Goal: Task Accomplishment & Management: Manage account settings

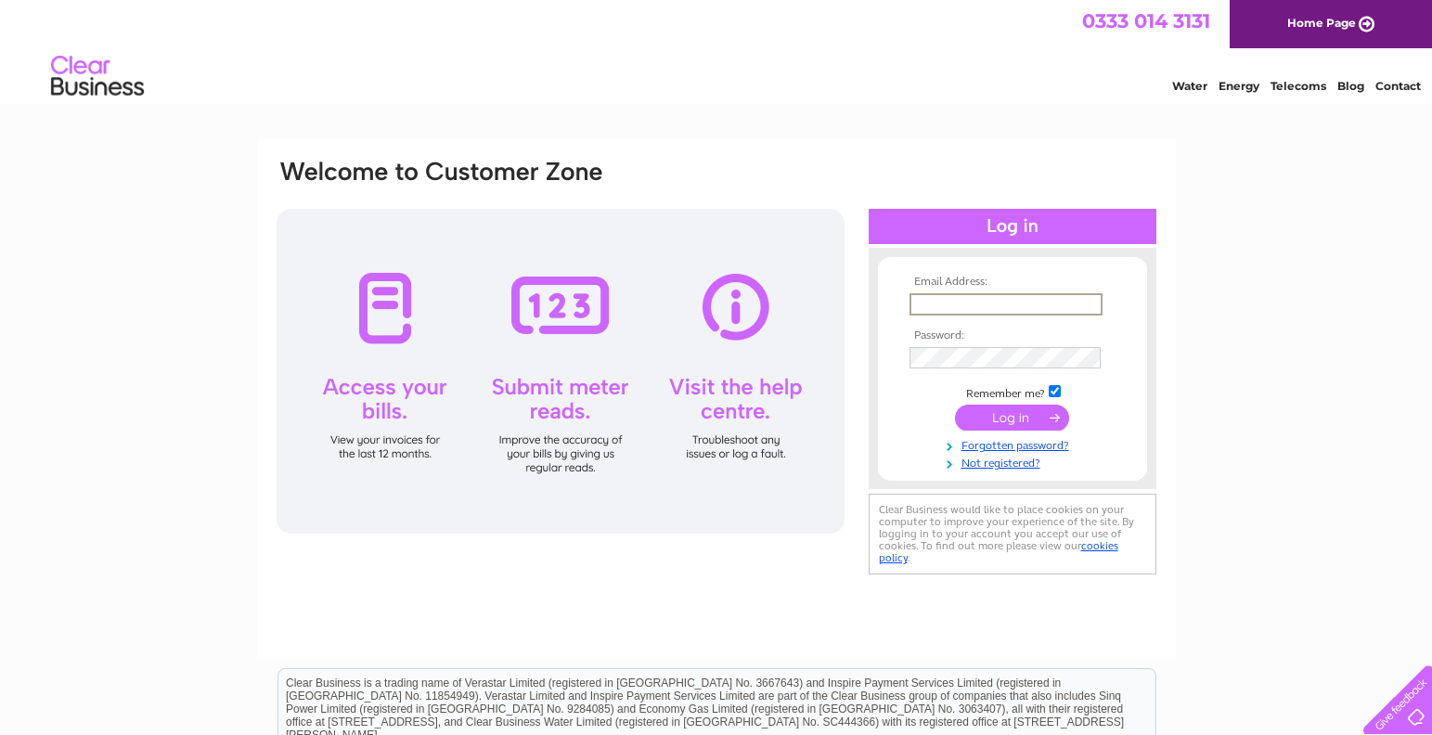
type input "m"
click at [743, 178] on div at bounding box center [539, 183] width 529 height 51
click at [928, 305] on input "text" at bounding box center [1005, 303] width 191 height 20
drag, startPoint x: 1073, startPoint y: 297, endPoint x: 886, endPoint y: 335, distance: 190.4
click at [886, 335] on form "Email Address: tonysimpson1@me.com Password:" at bounding box center [1012, 373] width 269 height 195
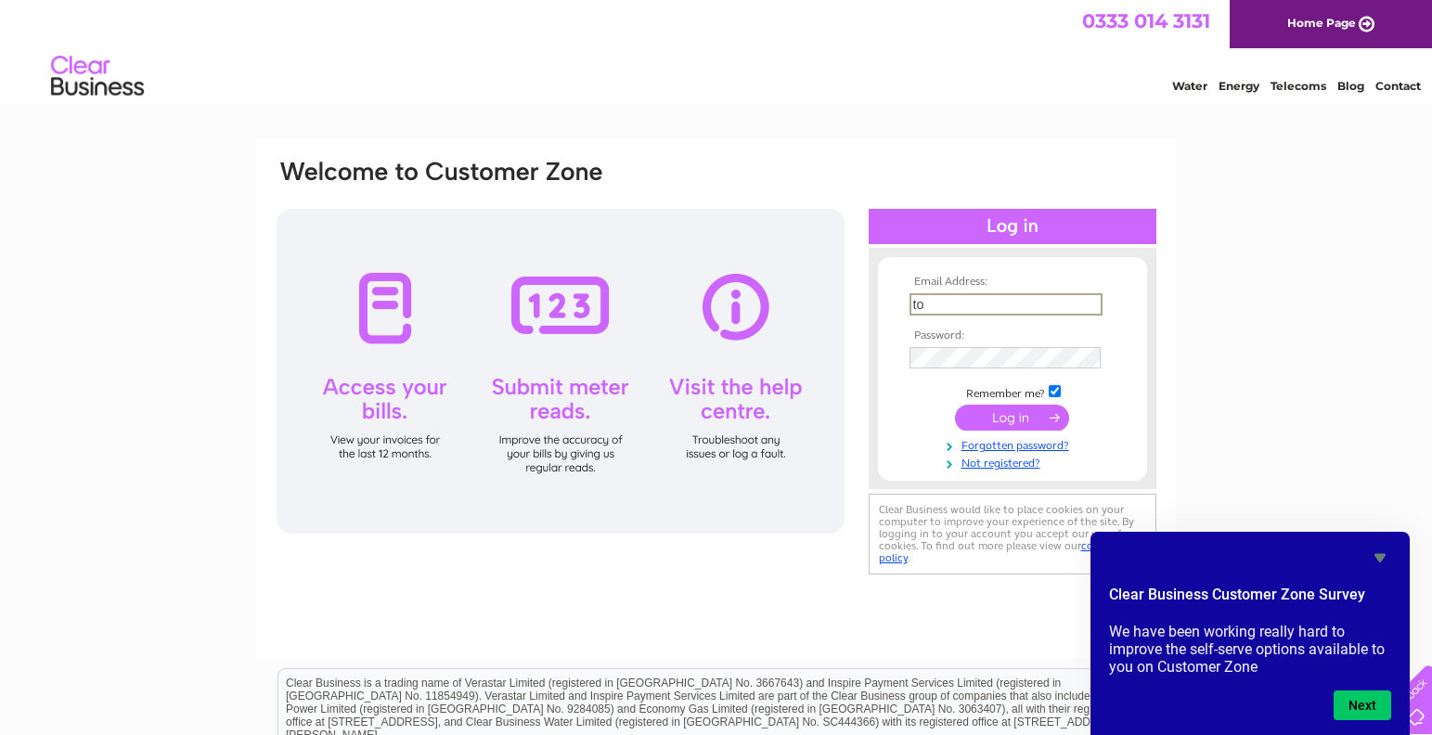
type input "t"
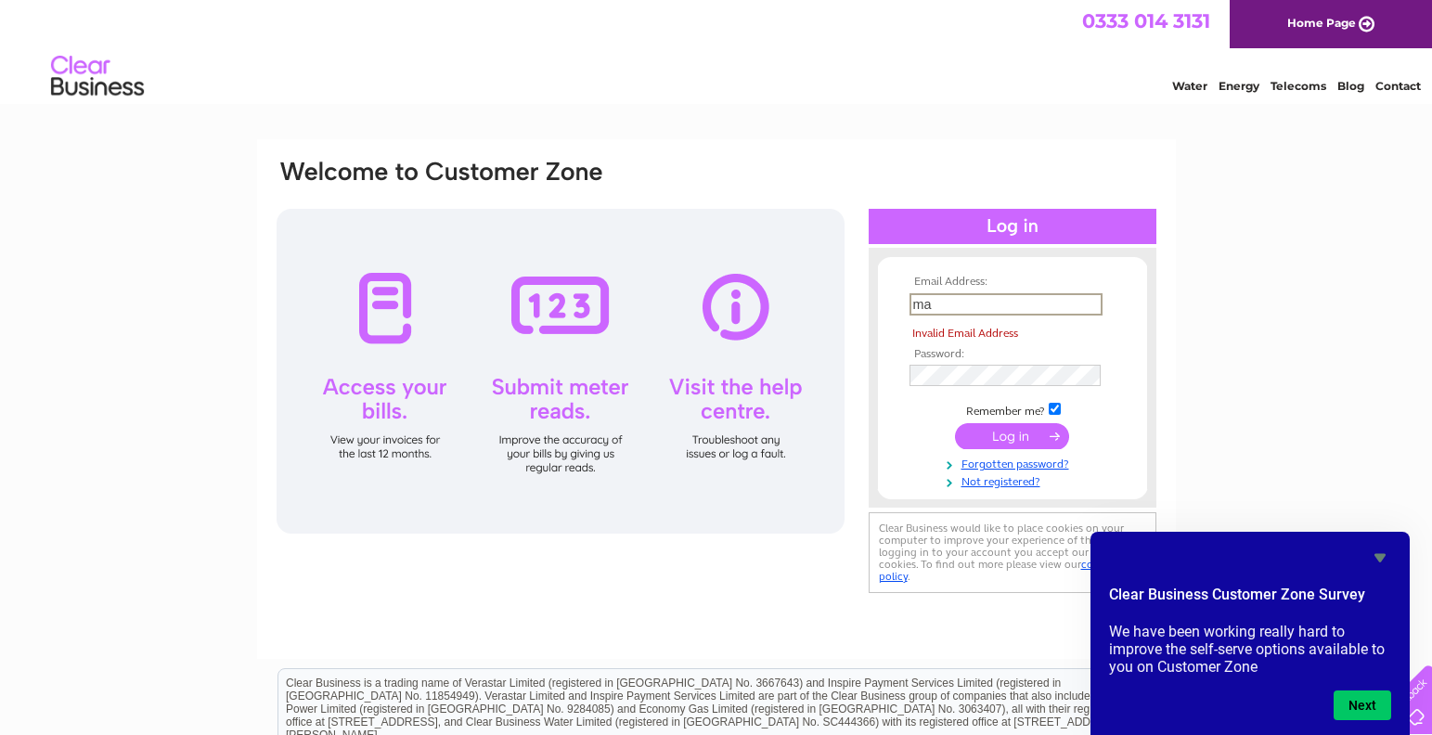
type input "m"
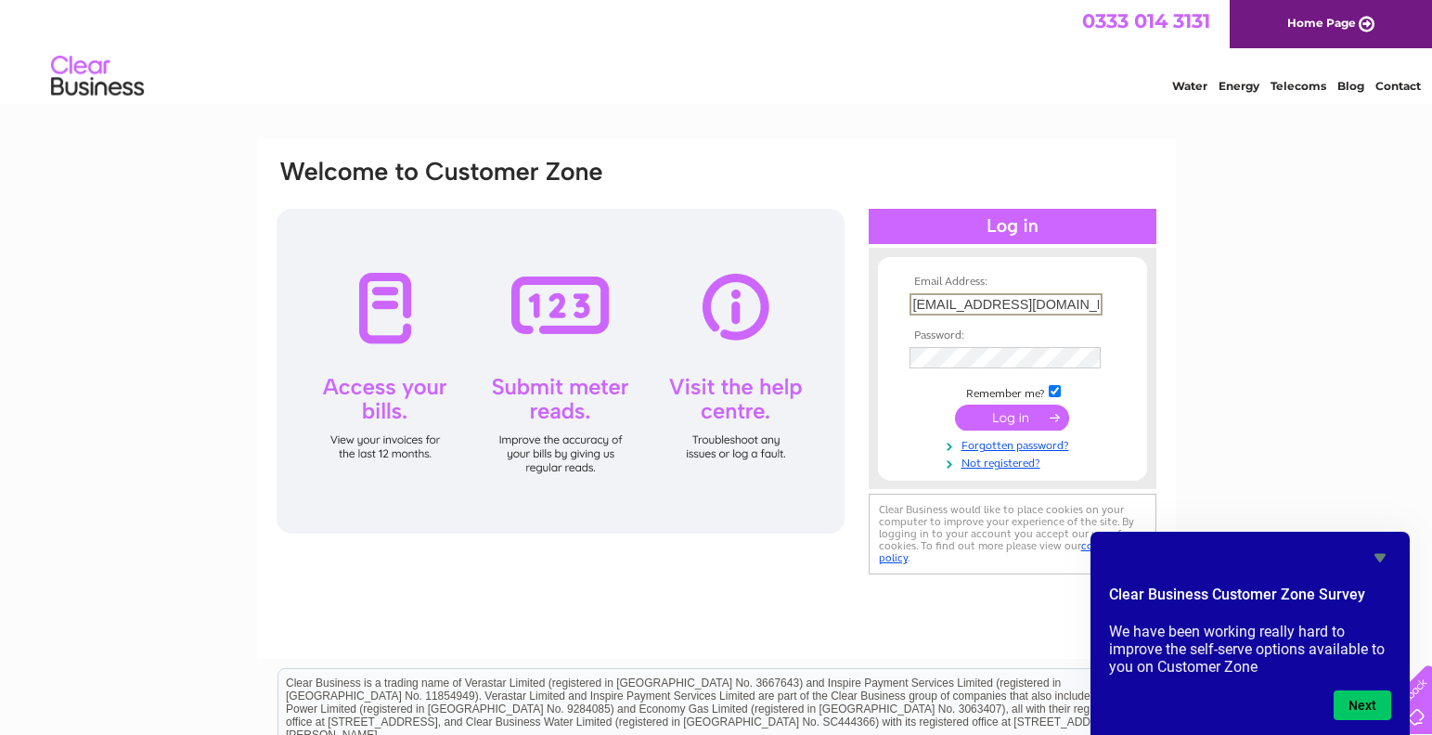
type input "[EMAIL_ADDRESS][DOMAIN_NAME]"
click at [1040, 412] on input "submit" at bounding box center [1012, 418] width 114 height 26
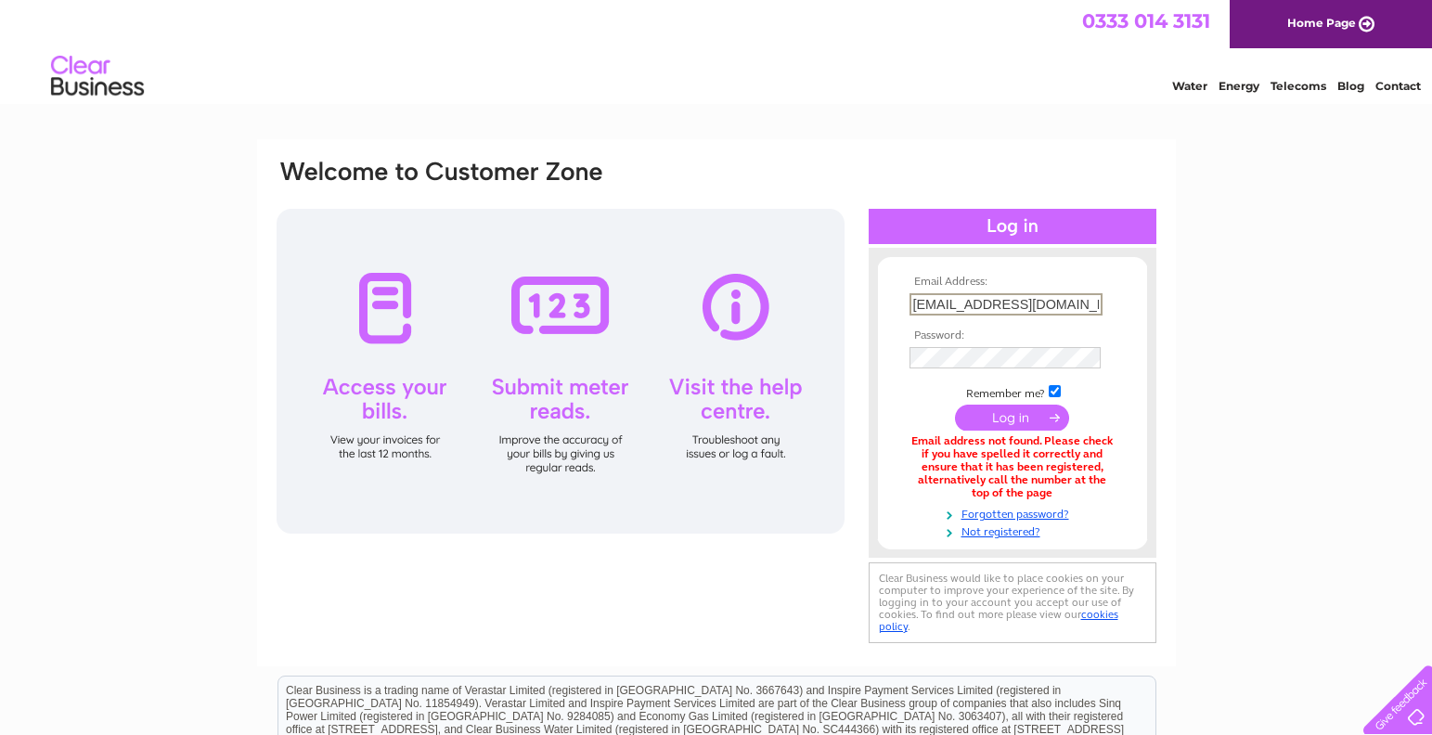
drag, startPoint x: 1070, startPoint y: 306, endPoint x: 905, endPoint y: 295, distance: 165.6
click at [905, 295] on td "[EMAIL_ADDRESS][DOMAIN_NAME]" at bounding box center [1012, 305] width 215 height 32
click at [1213, 387] on div "Email Address: Password:" at bounding box center [716, 560] width 1432 height 843
click at [979, 523] on link "Not registered?" at bounding box center [1015, 529] width 211 height 18
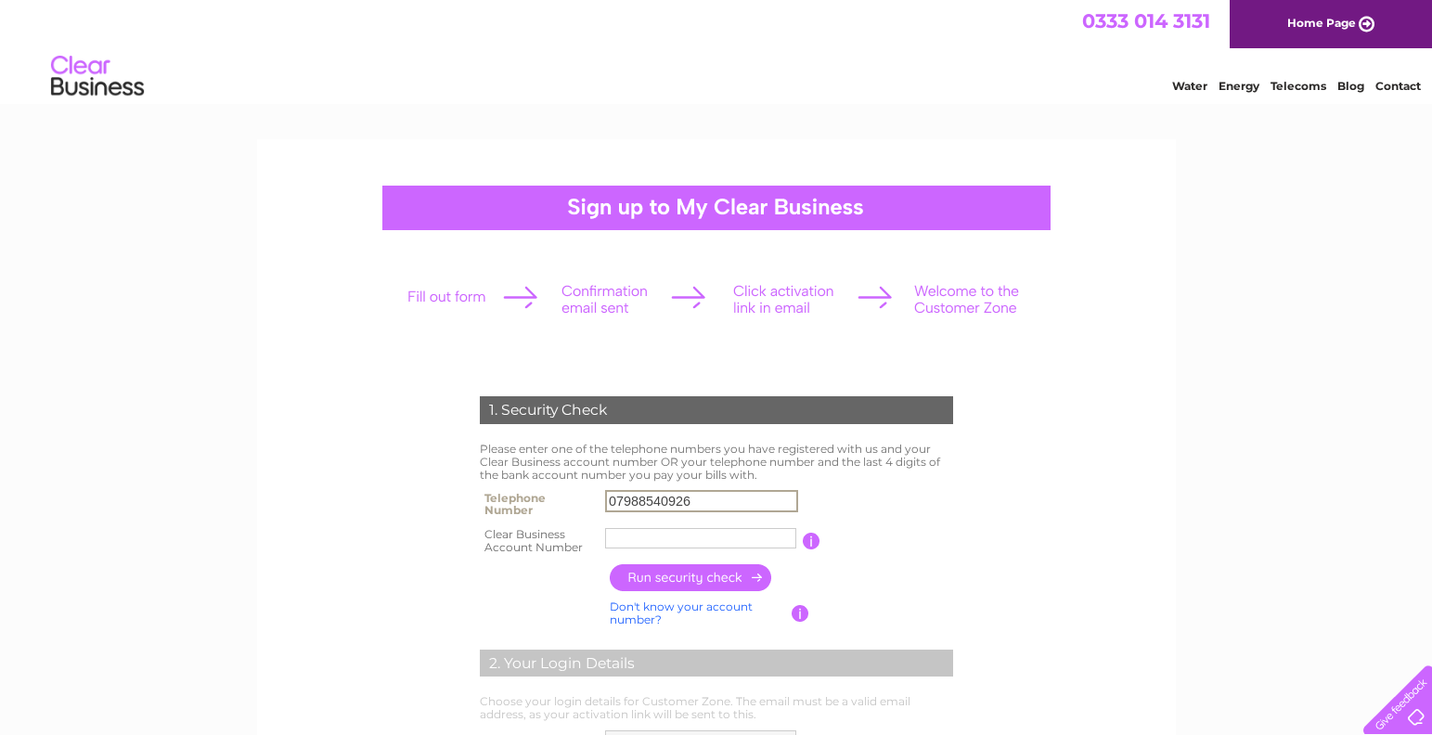
type input "07988540926"
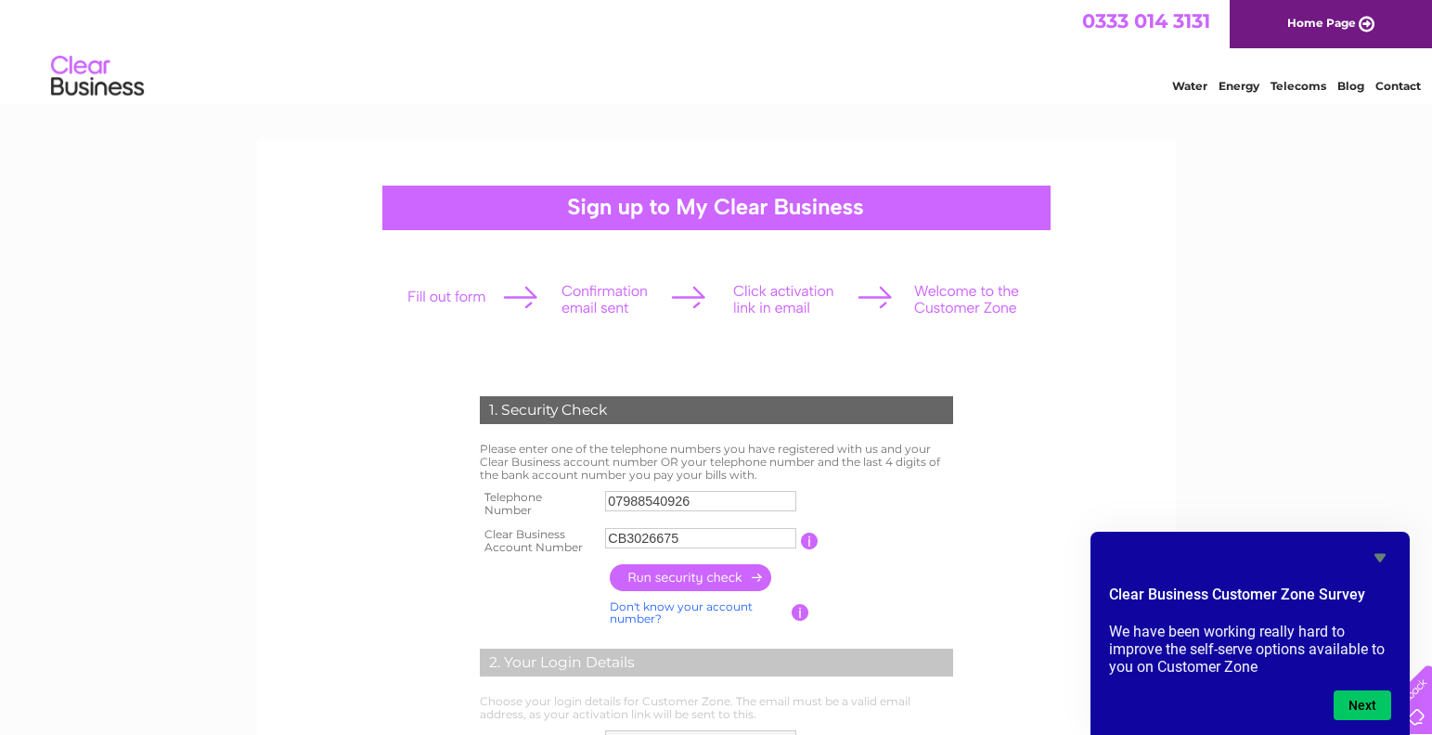
click at [647, 568] on input "button" at bounding box center [691, 577] width 163 height 27
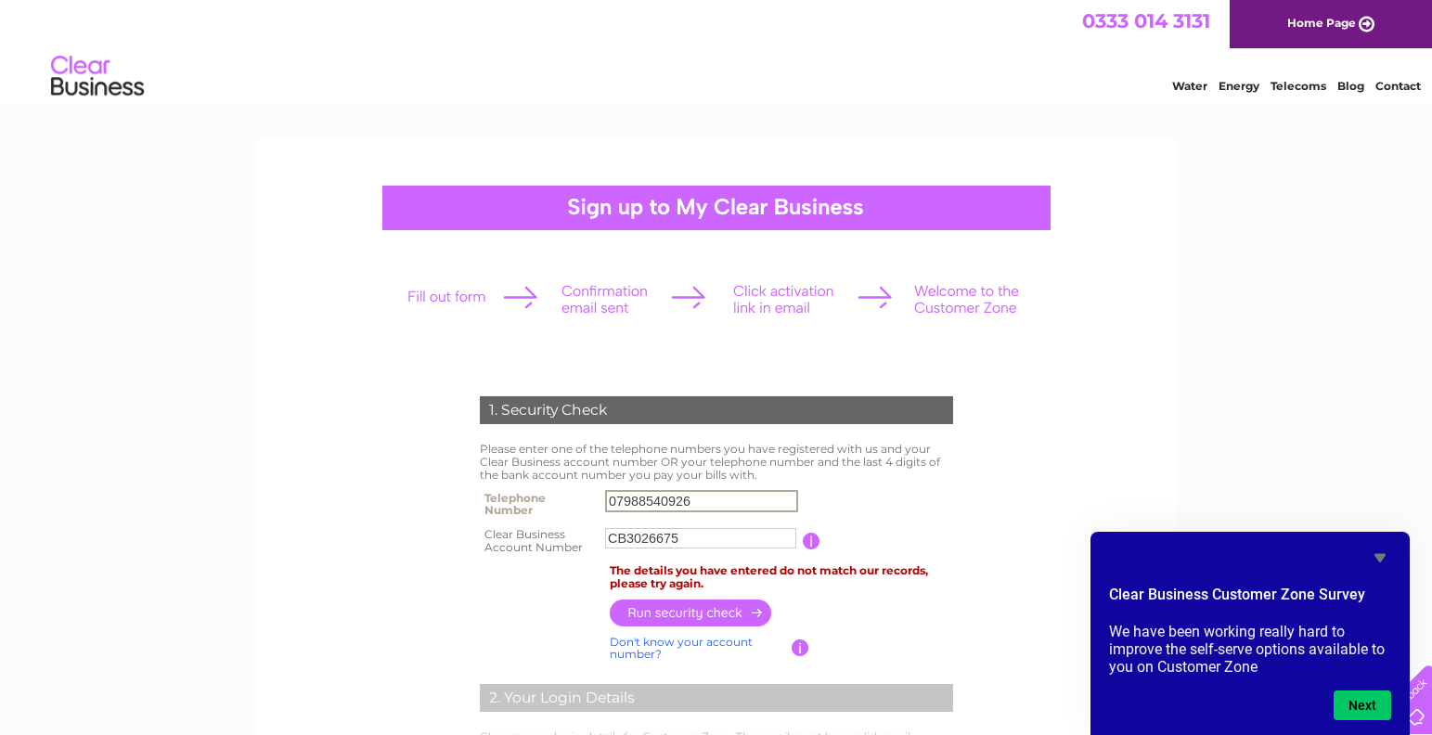
click at [712, 499] on input "07988540926" at bounding box center [701, 501] width 193 height 22
click at [695, 534] on input "CB3026675" at bounding box center [700, 538] width 191 height 20
drag, startPoint x: 627, startPoint y: 540, endPoint x: 599, endPoint y: 533, distance: 28.8
click at [599, 533] on tr "Clear Business Account Number CB3026675 You will find your account number on th…" at bounding box center [716, 541] width 483 height 37
click at [685, 536] on input "3026675" at bounding box center [701, 538] width 193 height 22
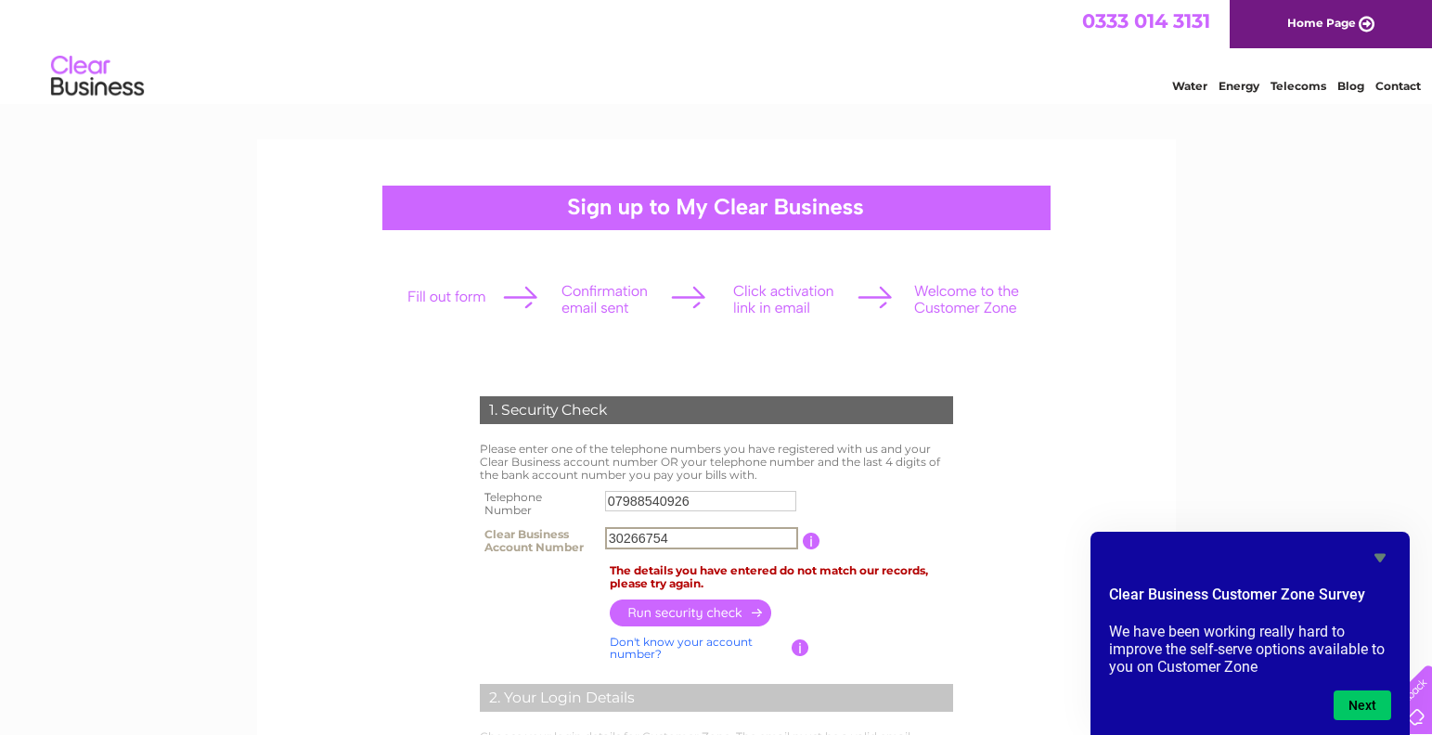
type input "30266754"
click at [679, 605] on input "button" at bounding box center [691, 613] width 163 height 27
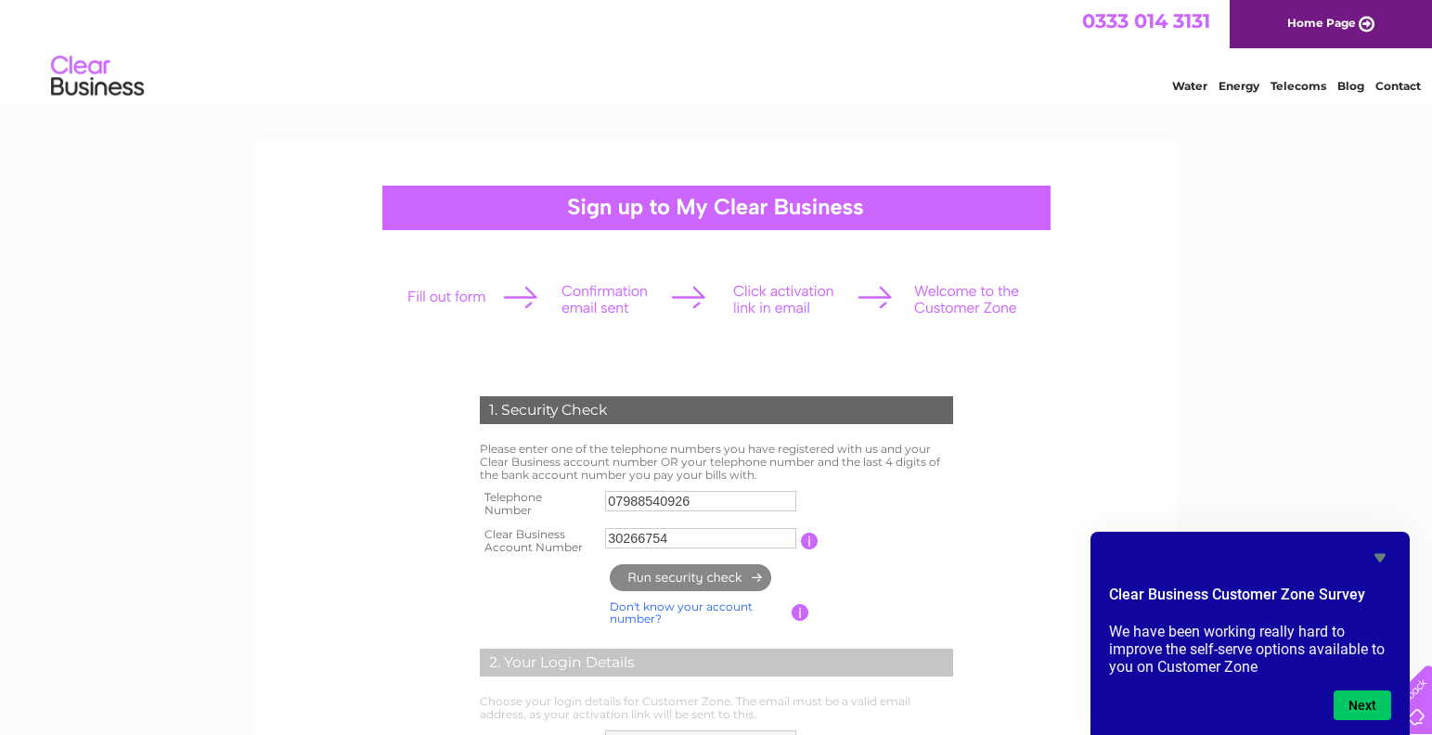
type input "**********"
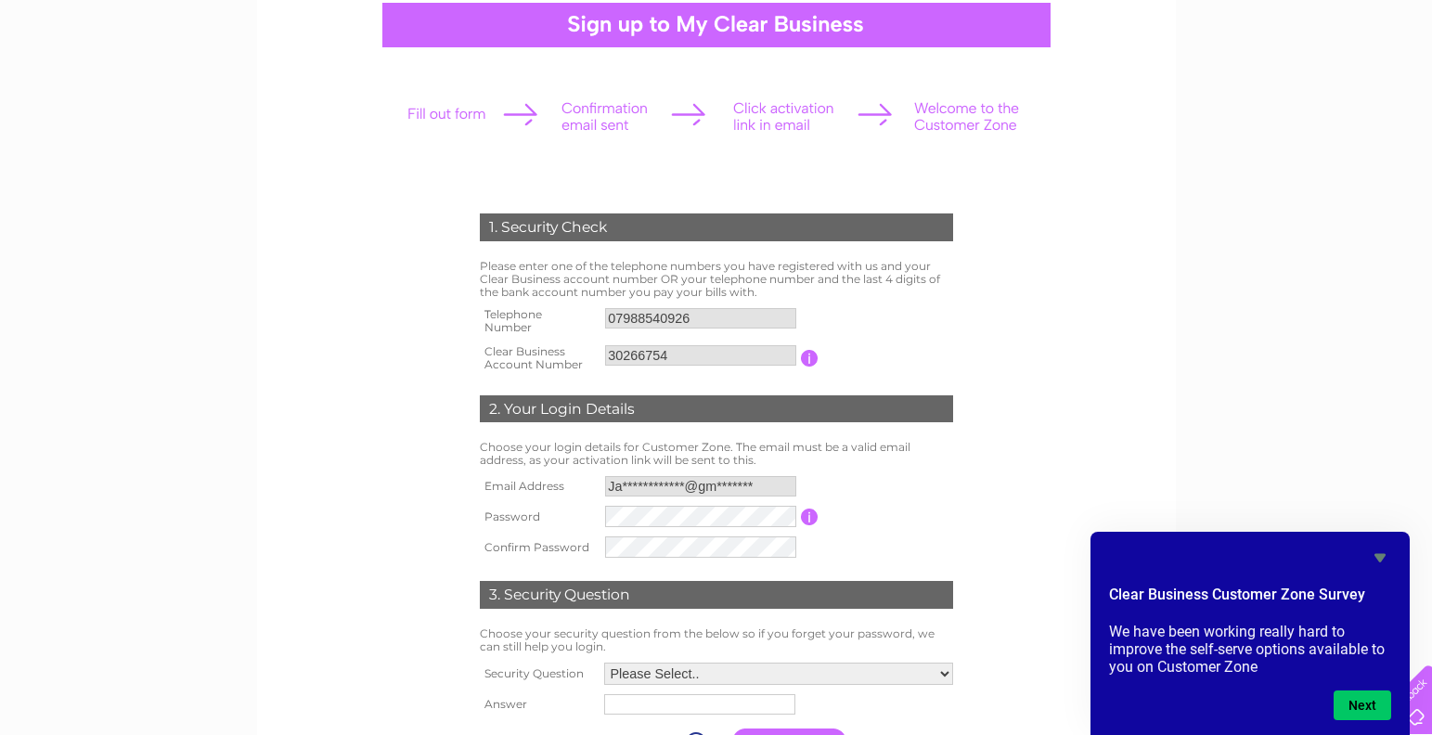
scroll to position [184, 0]
click at [890, 513] on td "Password must be at least 6 characters long" at bounding box center [889, 515] width 137 height 31
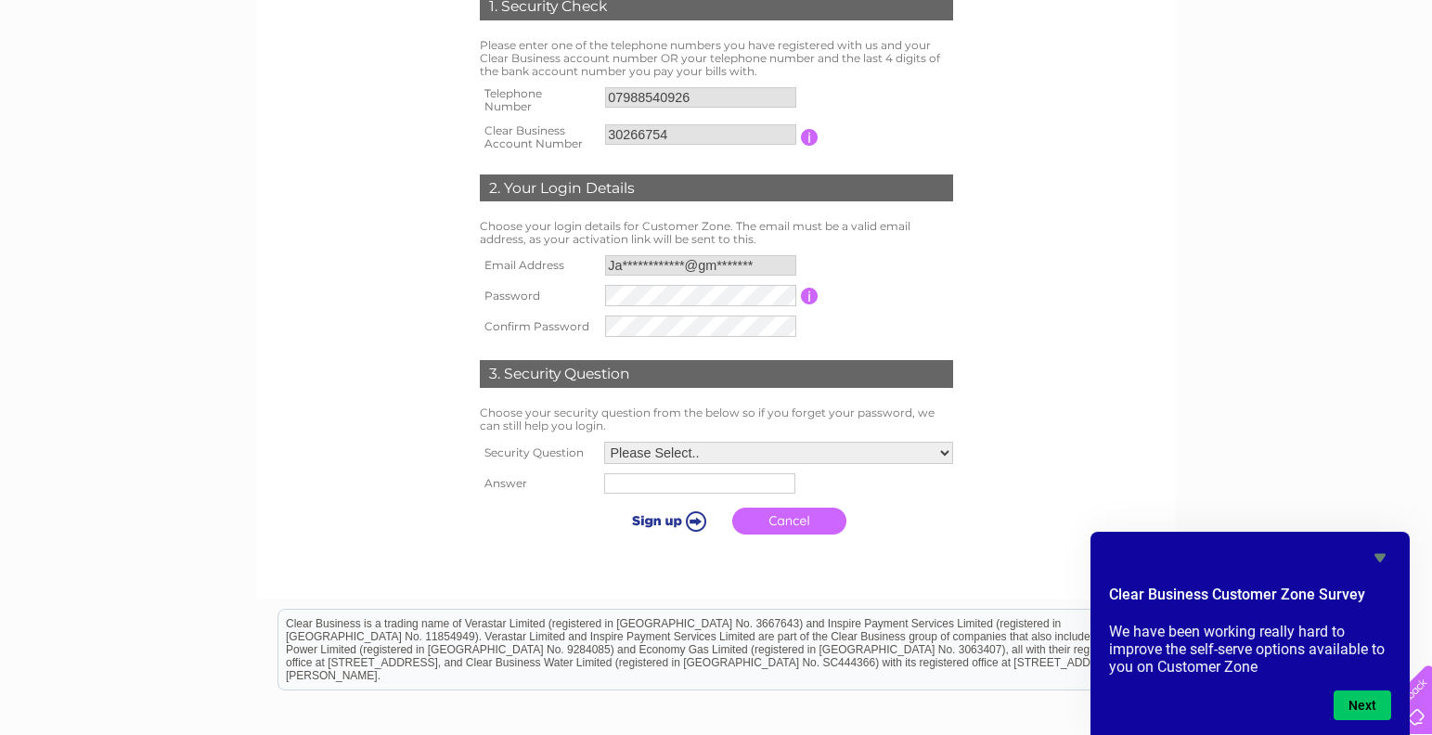
scroll to position [416, 0]
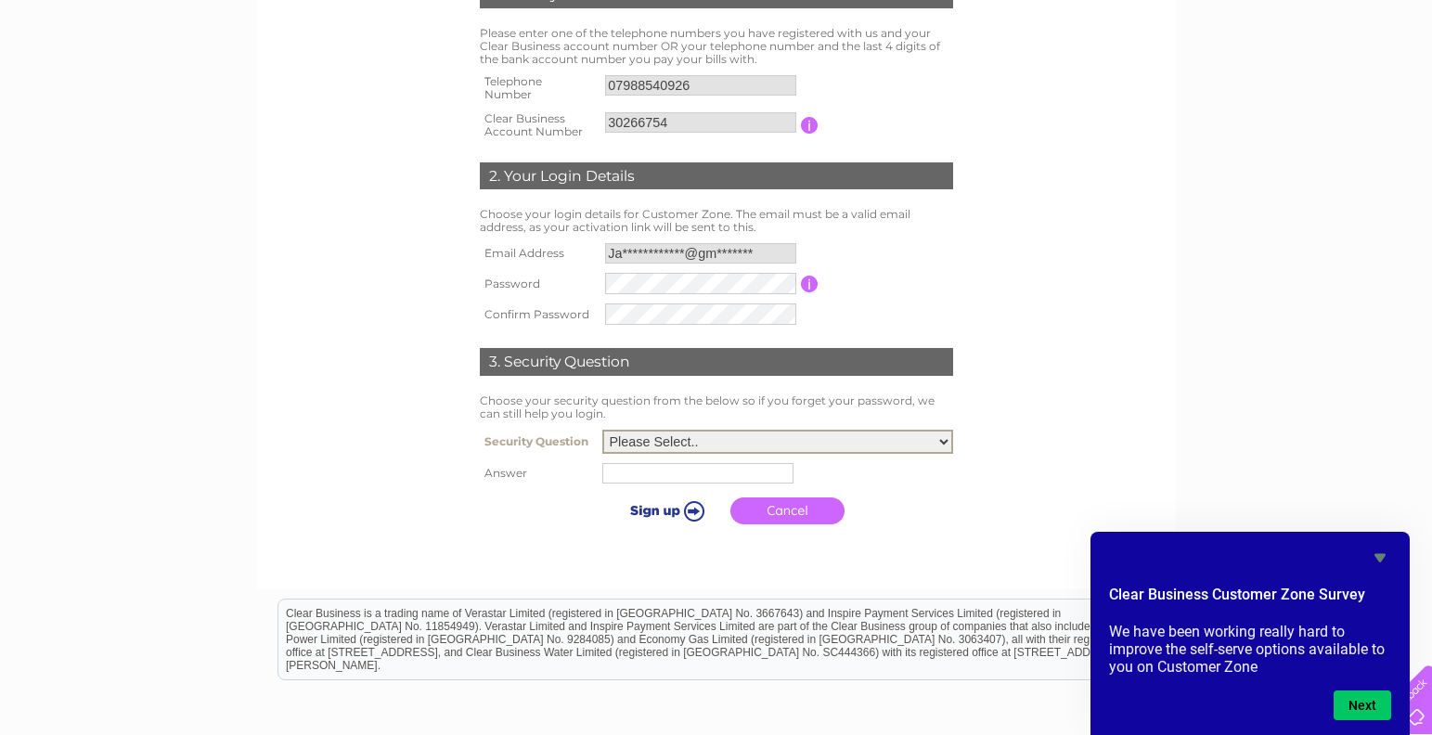
select select "5"
click at [703, 466] on input "text" at bounding box center [697, 473] width 191 height 20
type input "tom"
click at [708, 533] on div at bounding box center [716, 550] width 564 height 37
click at [653, 500] on input "submit" at bounding box center [666, 509] width 114 height 26
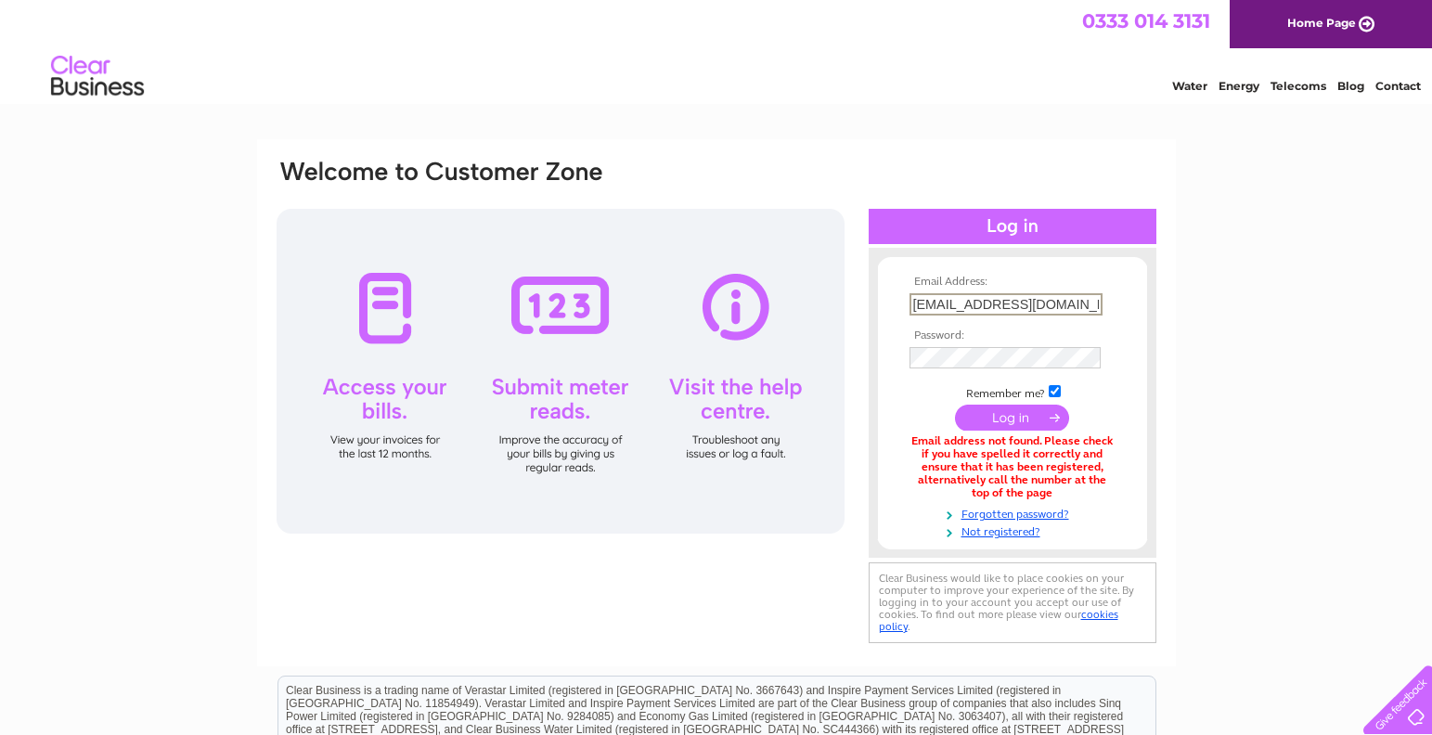
scroll to position [0, 49]
type input "**********"
click at [1012, 431] on input "submit" at bounding box center [1012, 418] width 114 height 26
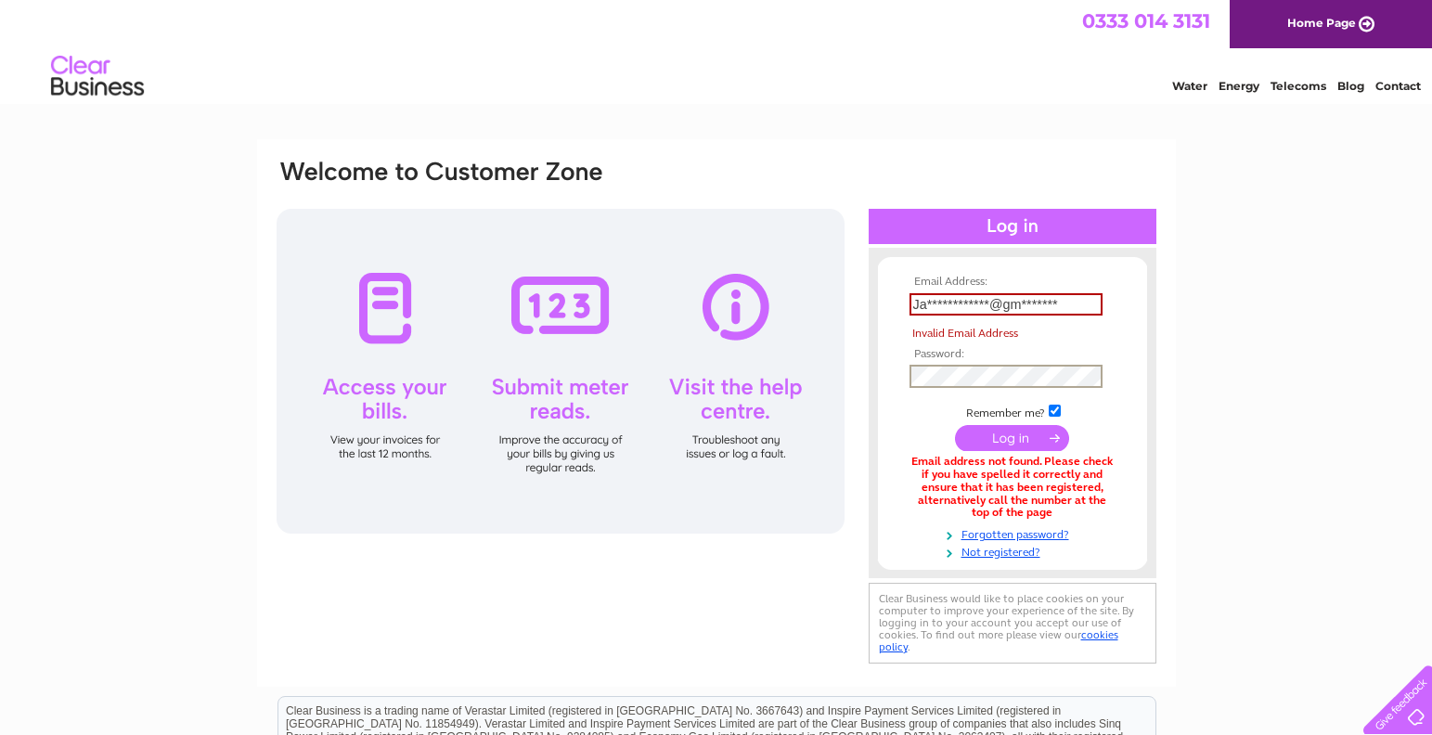
click at [852, 351] on div "**********" at bounding box center [717, 413] width 884 height 511
click at [1026, 435] on input "submit" at bounding box center [1012, 436] width 114 height 26
click at [1019, 425] on input "submit" at bounding box center [1012, 436] width 114 height 26
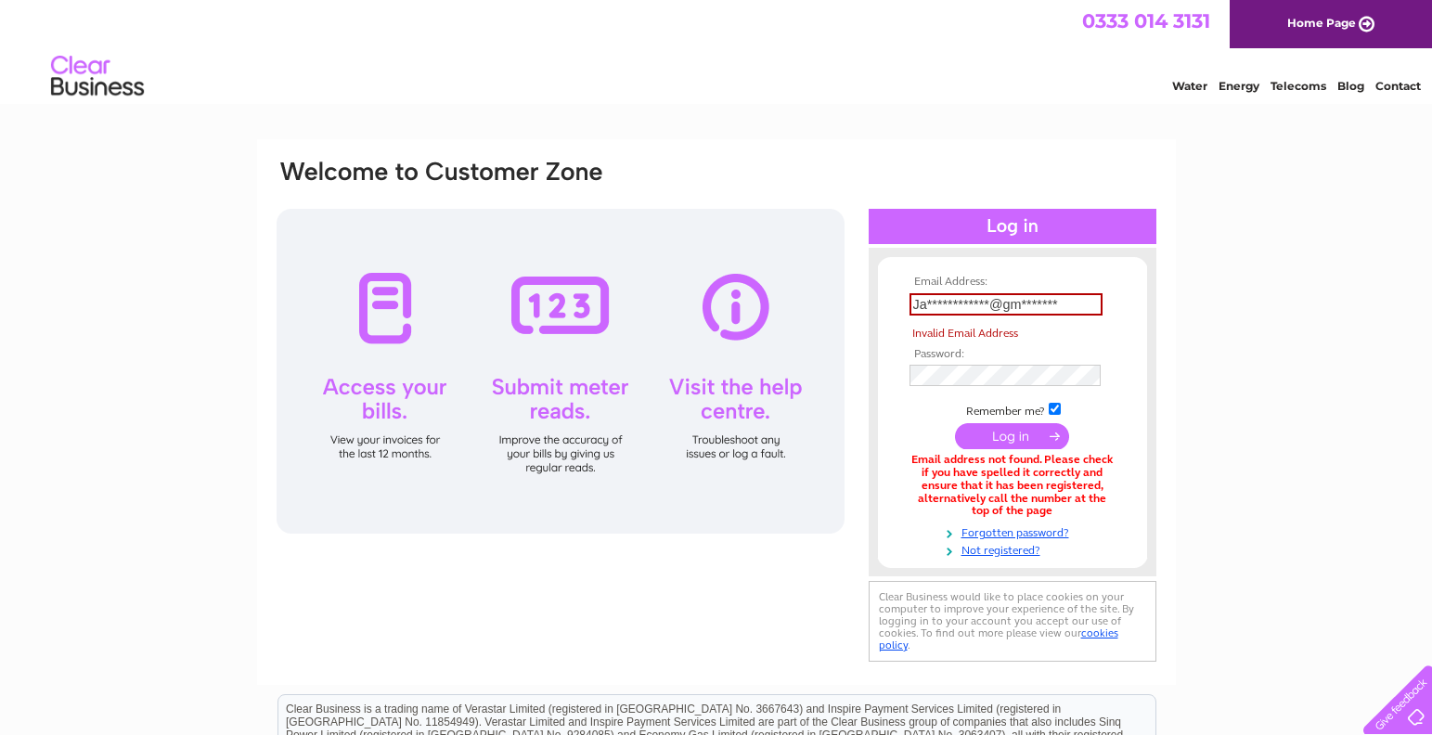
click at [1019, 425] on input "submit" at bounding box center [1012, 436] width 114 height 26
click at [1019, 430] on input "submit" at bounding box center [1012, 436] width 114 height 26
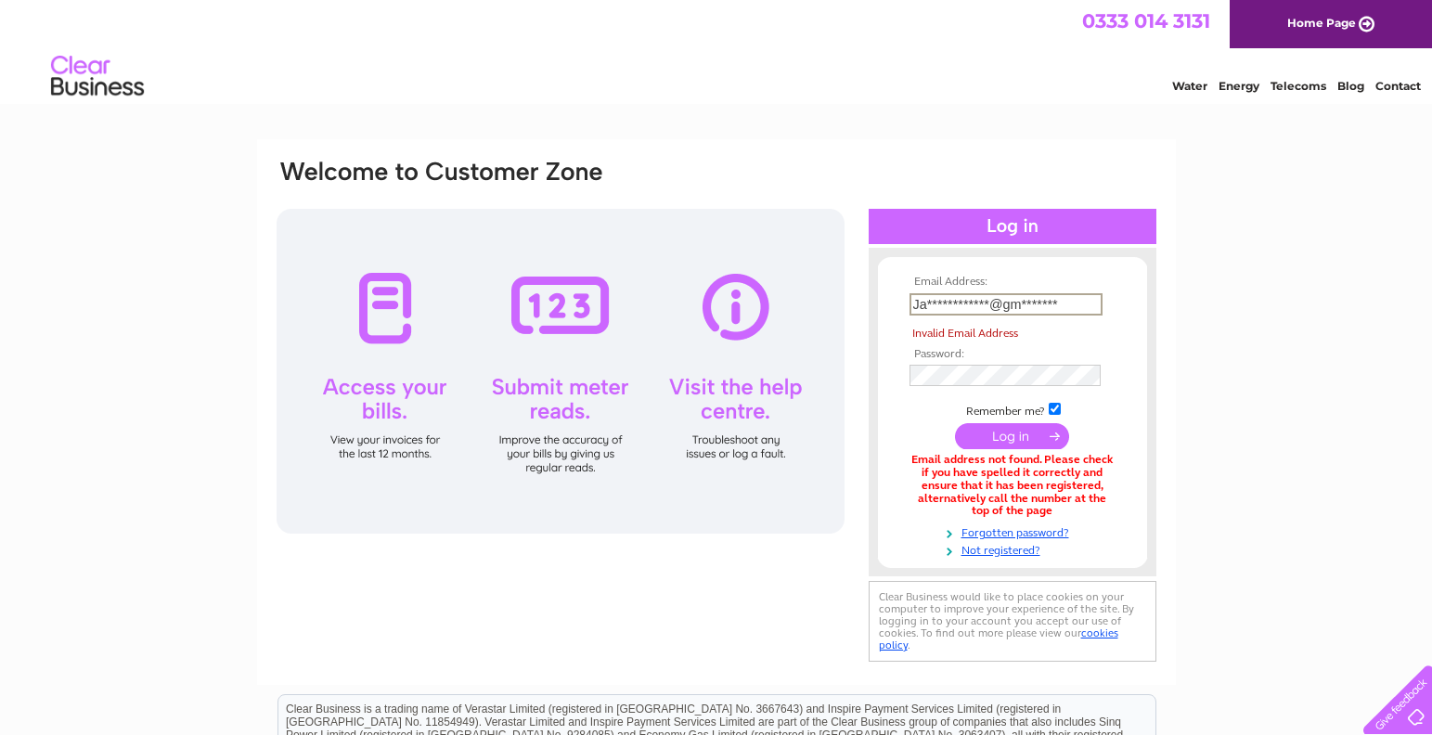
click at [1019, 430] on input "submit" at bounding box center [1012, 436] width 114 height 26
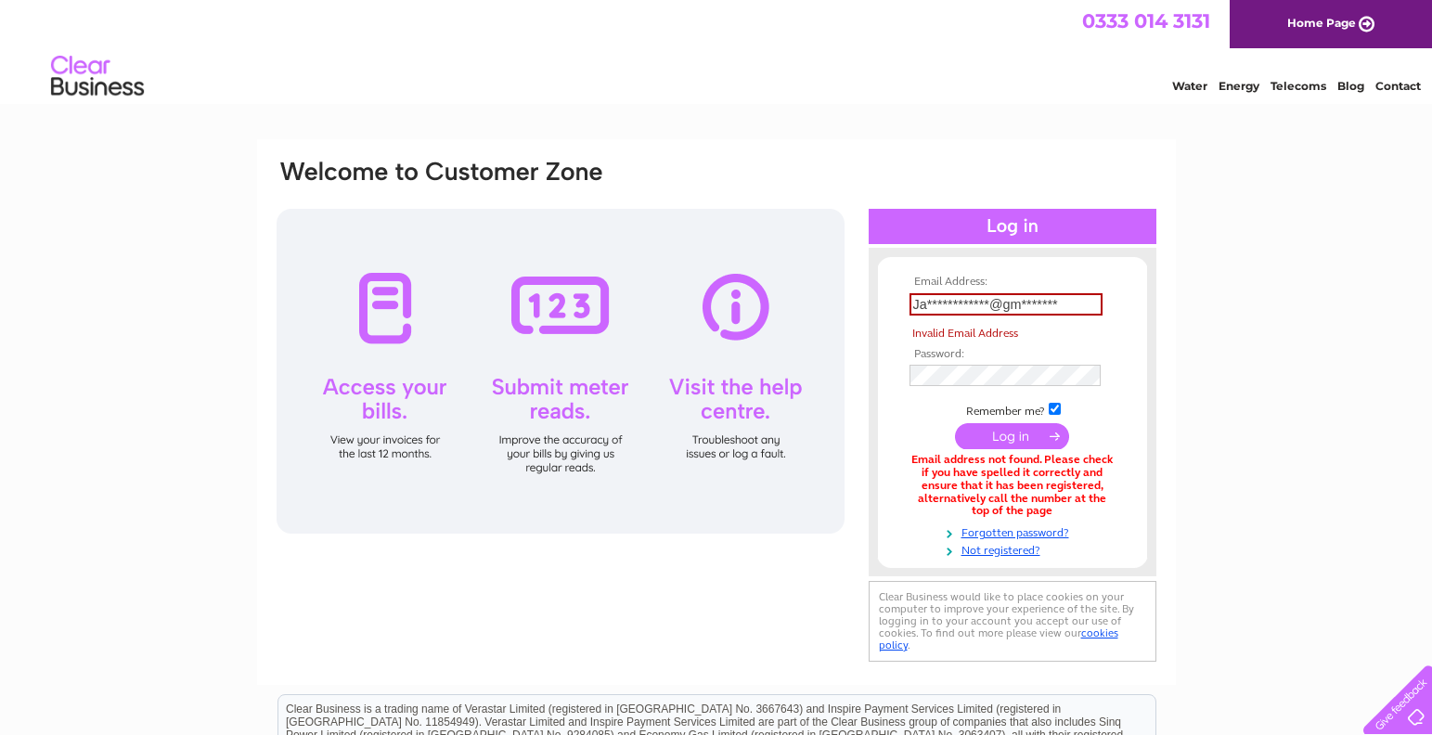
click at [1019, 430] on input "submit" at bounding box center [1012, 436] width 114 height 26
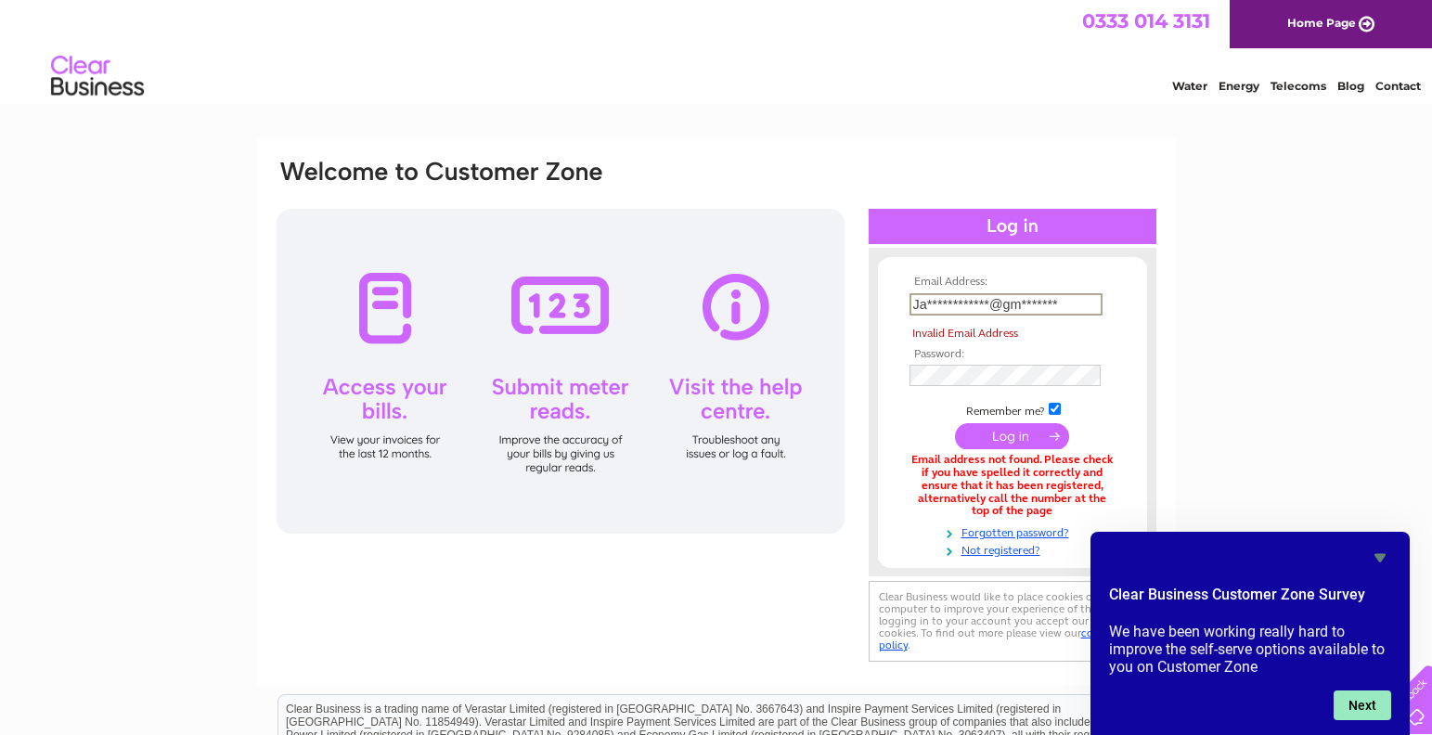
click at [1365, 710] on button "Next" at bounding box center [1363, 706] width 58 height 30
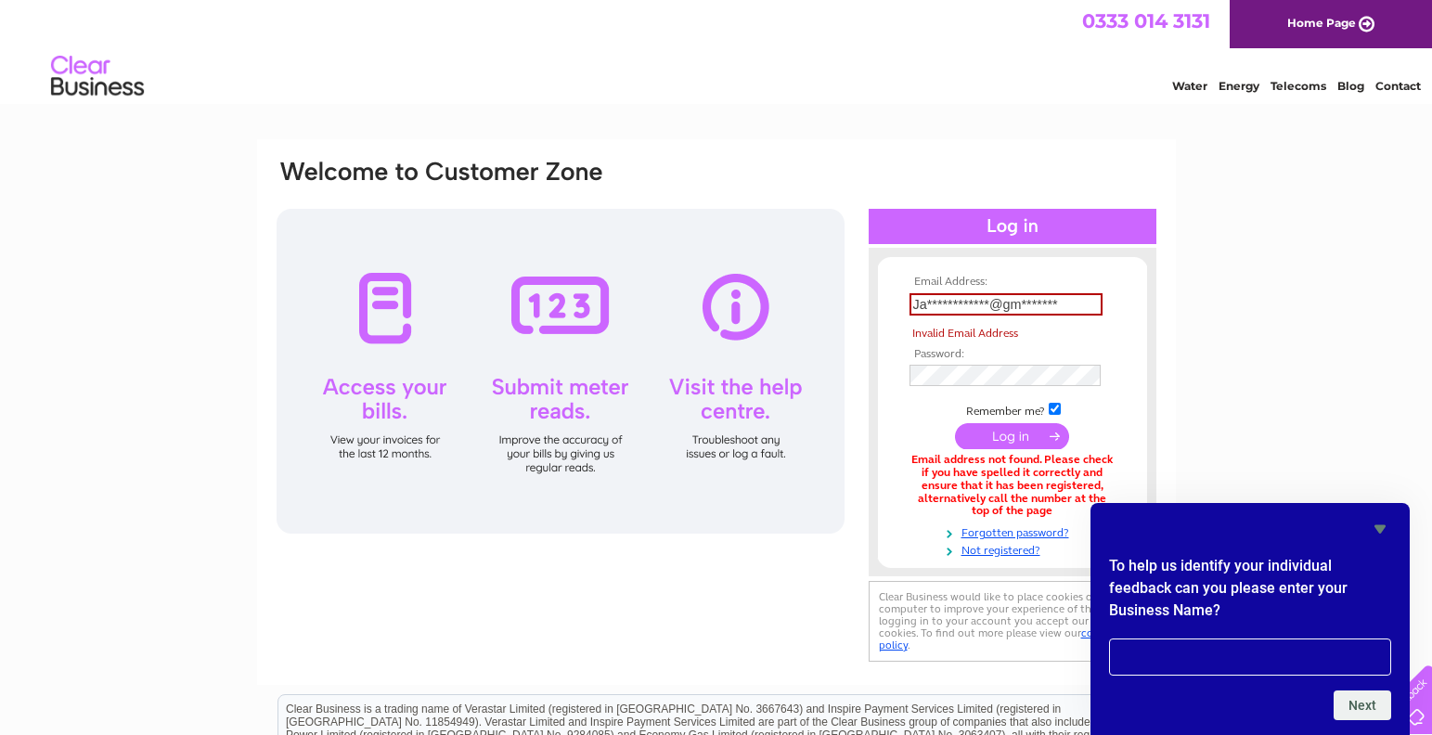
click at [1377, 529] on icon "Hide survey" at bounding box center [1380, 529] width 11 height 8
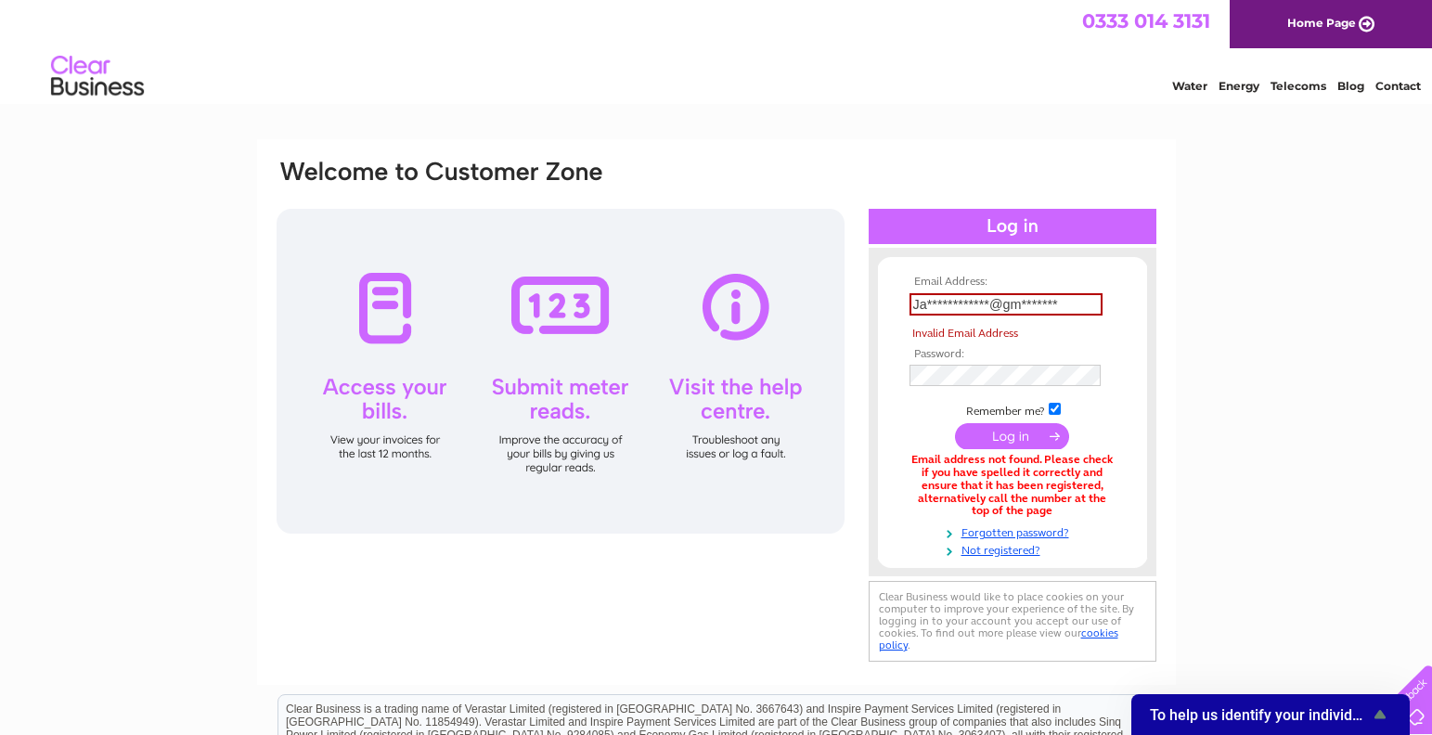
click at [1055, 408] on input "checkbox" at bounding box center [1055, 409] width 12 height 12
checkbox input "false"
click at [1066, 309] on input "**********" at bounding box center [1006, 304] width 193 height 22
click at [1090, 310] on input "**********" at bounding box center [1006, 304] width 193 height 22
click at [1041, 302] on input "**********" at bounding box center [1006, 304] width 193 height 22
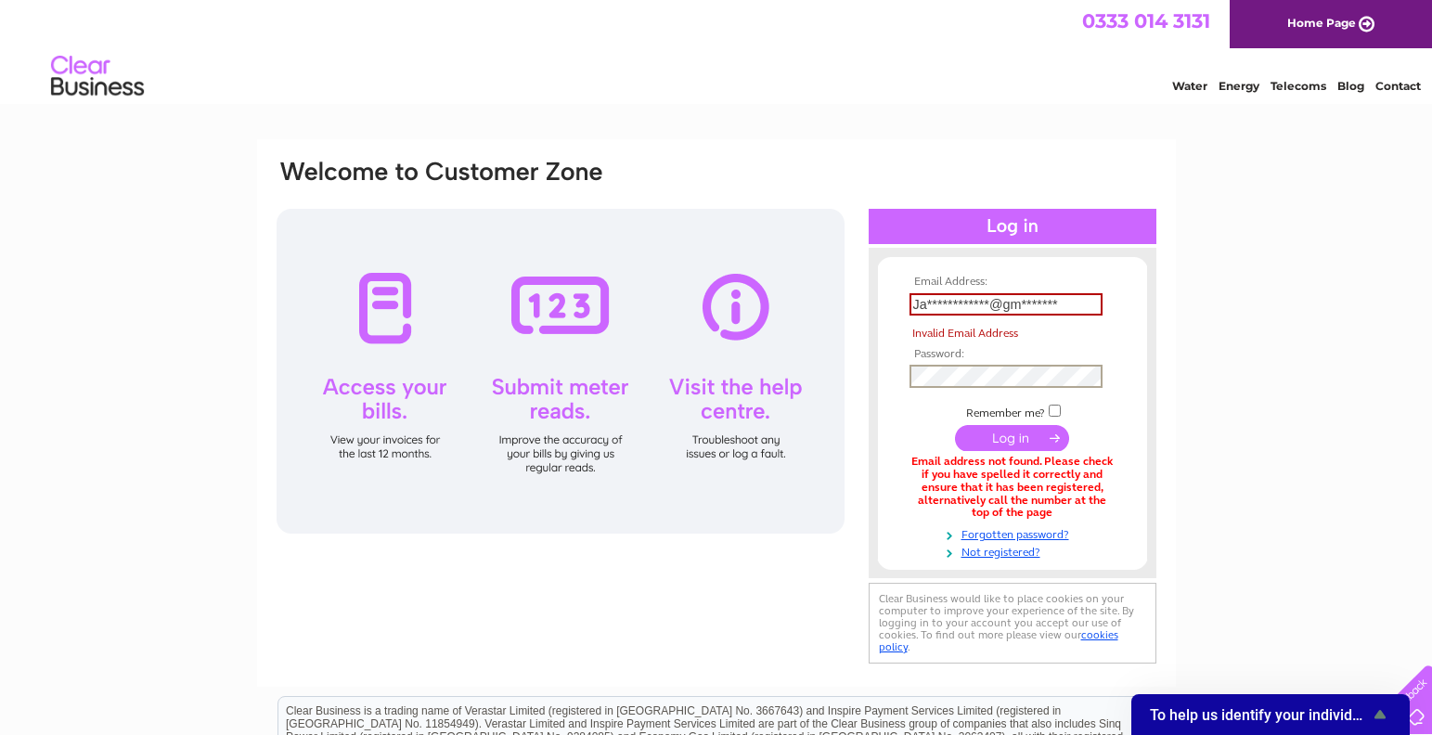
click at [867, 365] on div "**********" at bounding box center [717, 413] width 884 height 511
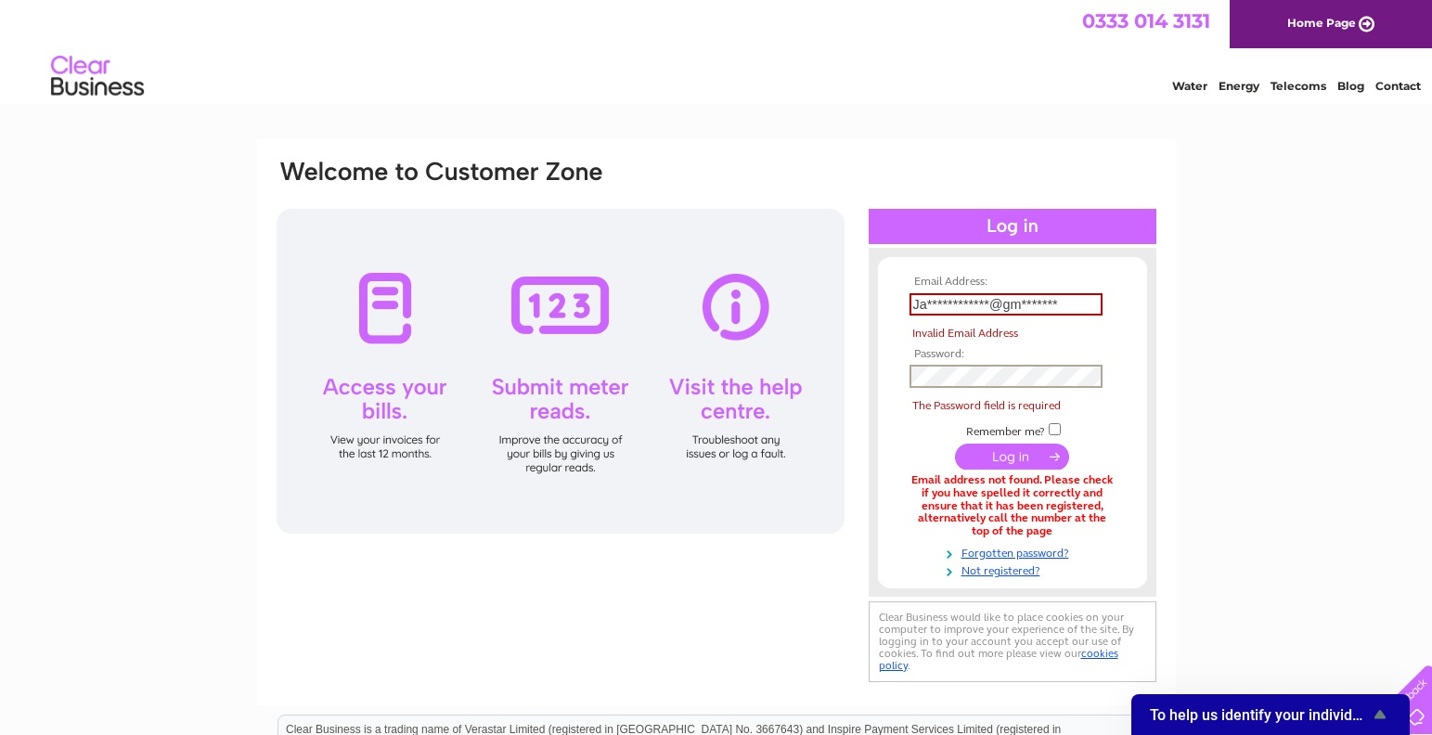
click at [1309, 330] on div "**********" at bounding box center [716, 581] width 1432 height 884
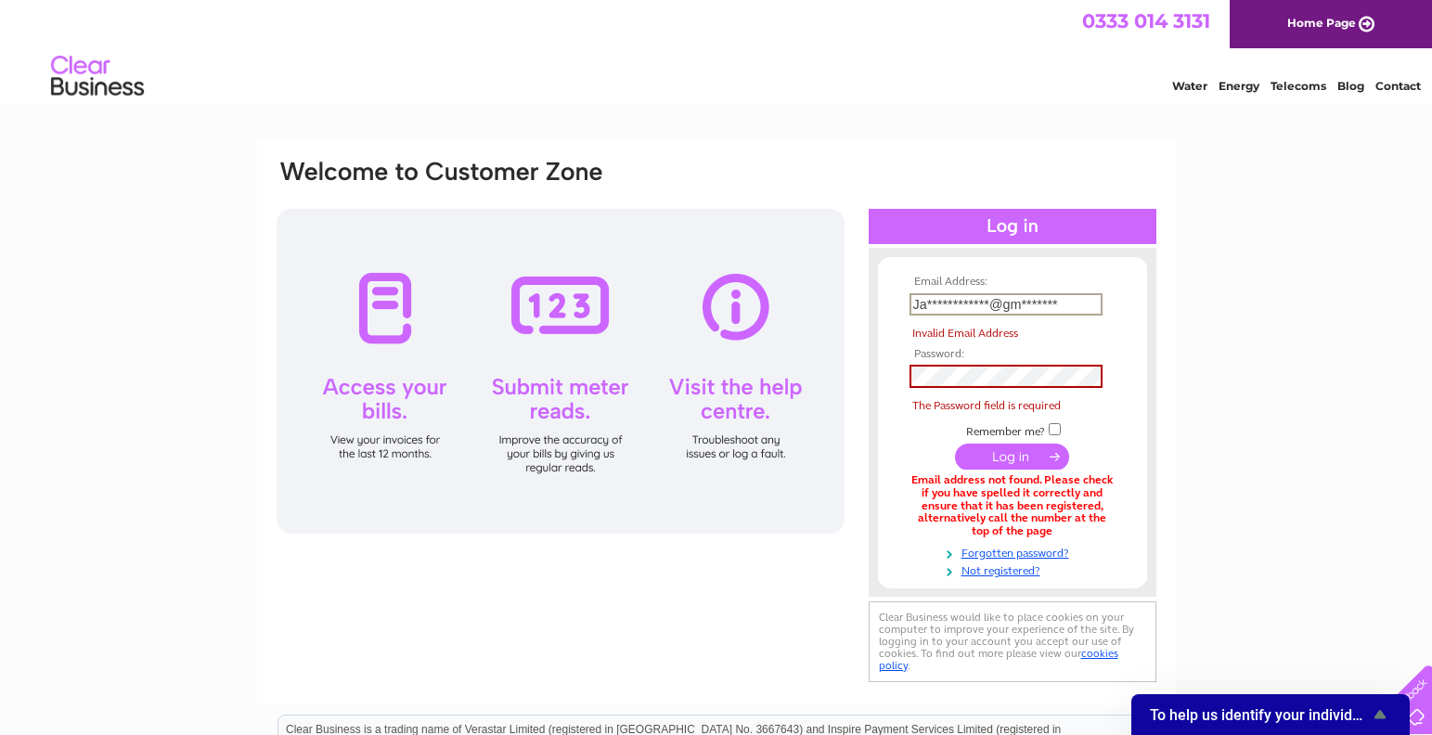
click at [1080, 307] on input "**********" at bounding box center [1006, 304] width 193 height 22
drag, startPoint x: 1071, startPoint y: 302, endPoint x: 773, endPoint y: 301, distance: 298.0
click at [773, 301] on div "**********" at bounding box center [717, 422] width 884 height 529
type input "jay"
click at [1282, 35] on link "Home Page" at bounding box center [1331, 24] width 202 height 48
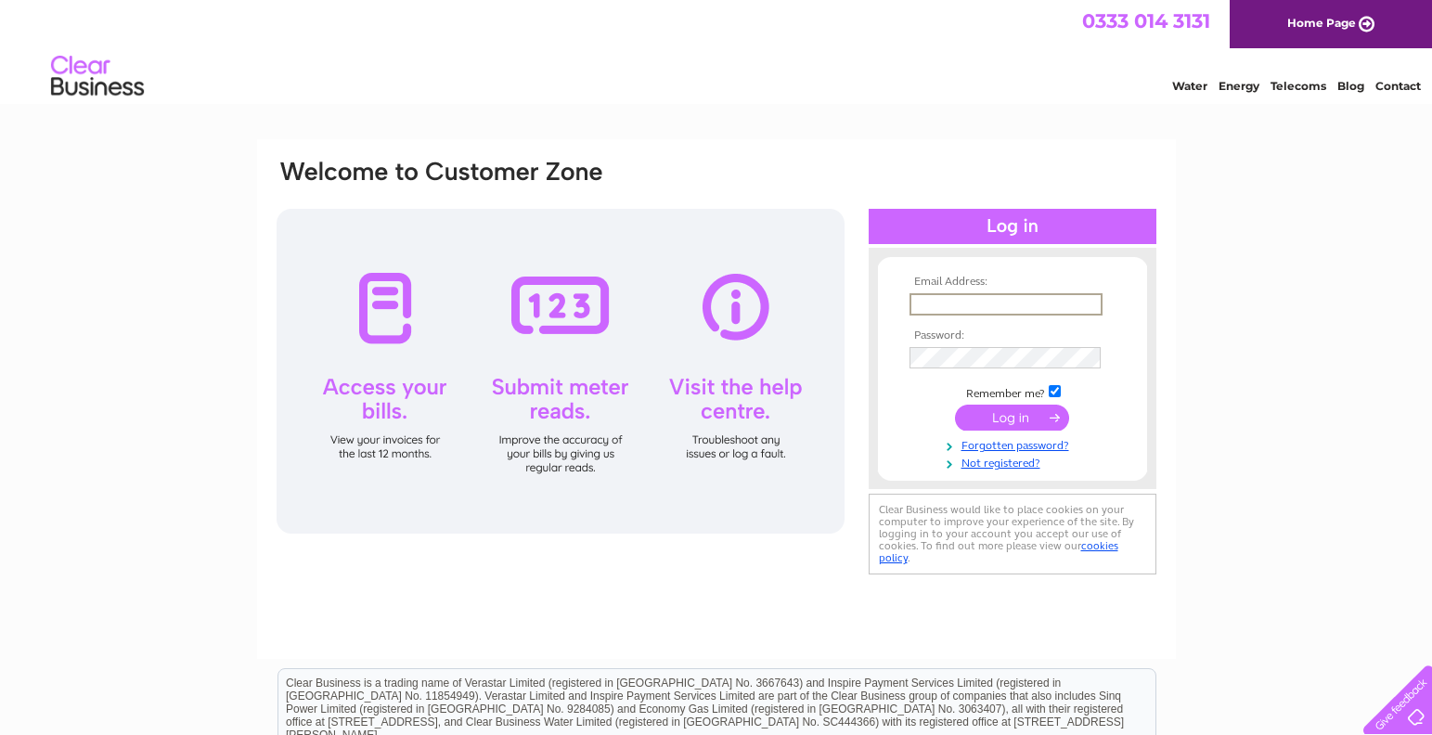
click at [963, 304] on input "text" at bounding box center [1006, 304] width 193 height 22
type input "[EMAIL_ADDRESS][DOMAIN_NAME]"
click at [979, 413] on input "submit" at bounding box center [1012, 418] width 114 height 26
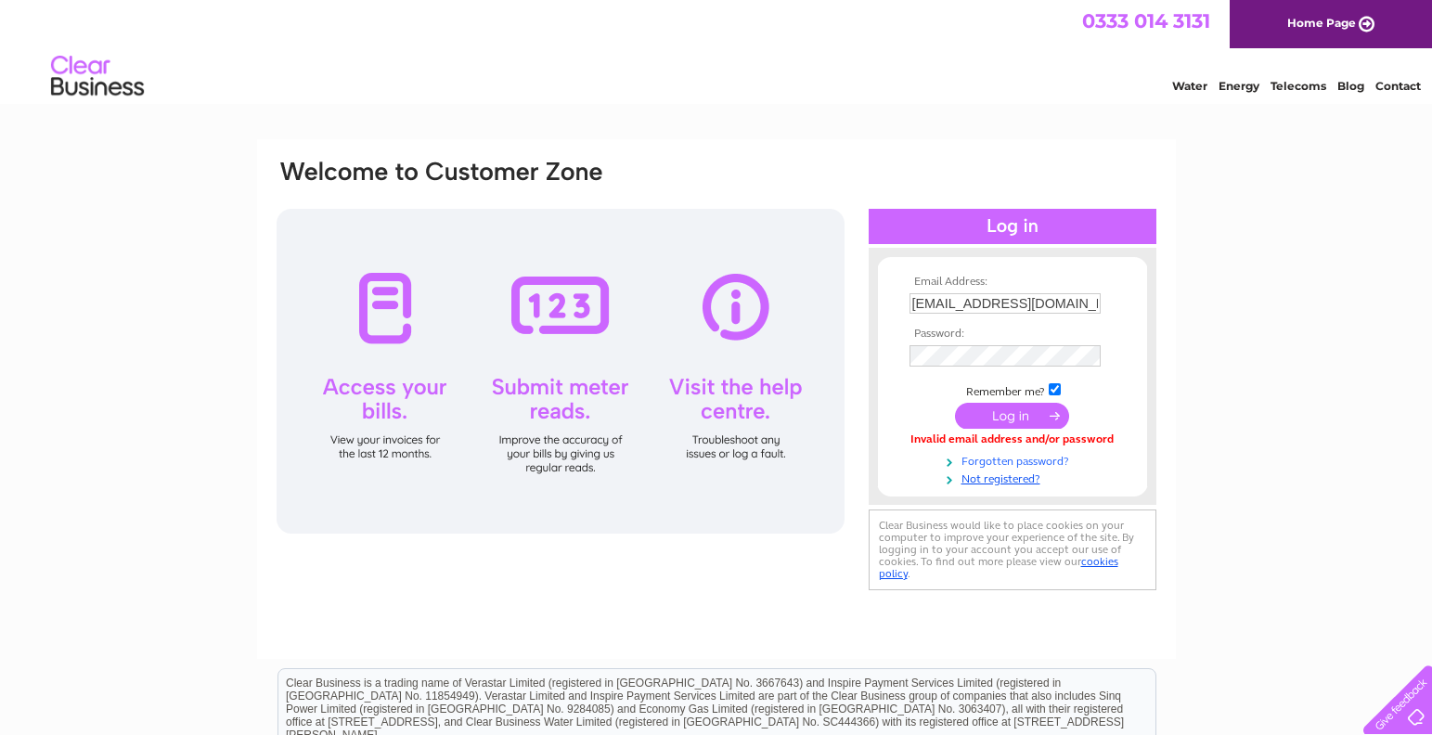
click at [994, 455] on link "Forgotten password?" at bounding box center [1015, 460] width 211 height 18
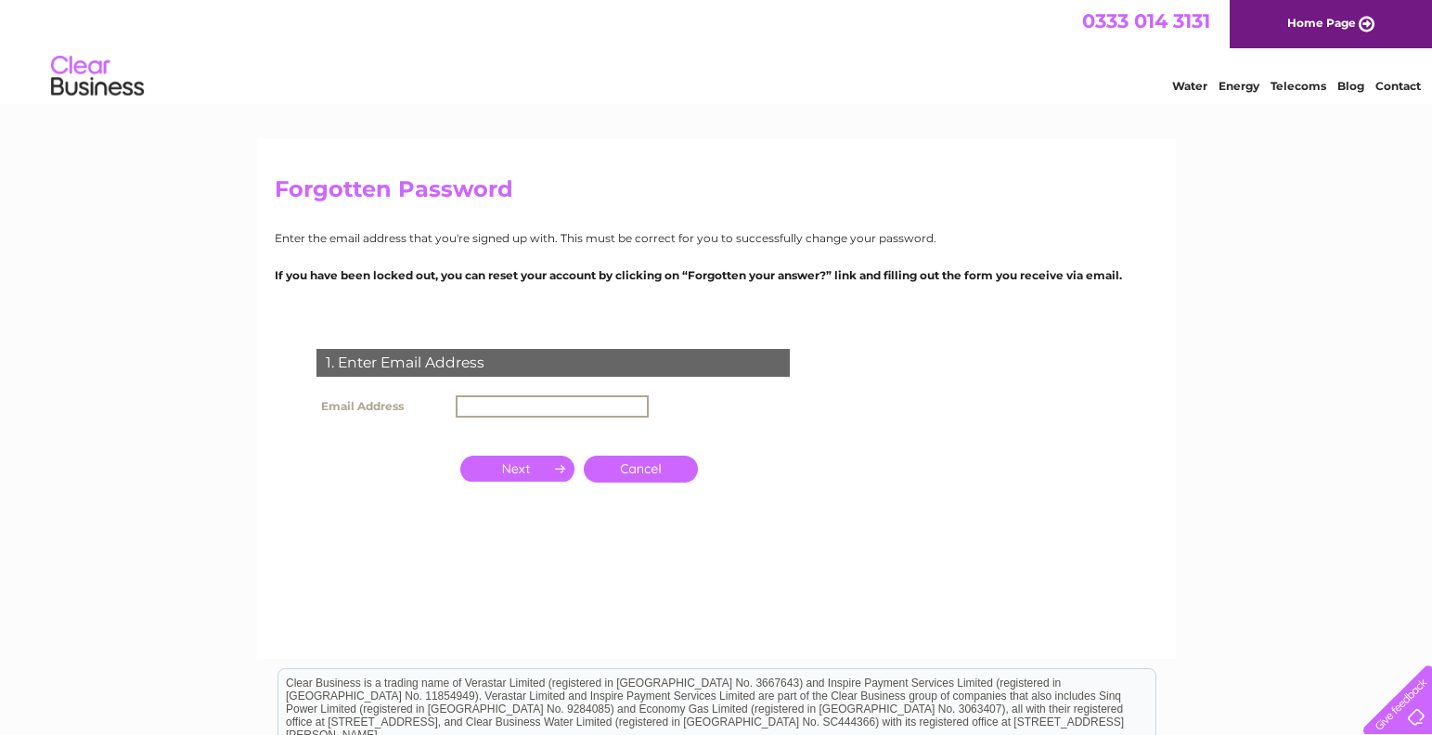
click at [485, 407] on input "text" at bounding box center [552, 406] width 193 height 22
type input "[EMAIL_ADDRESS][DOMAIN_NAME]"
click at [508, 468] on input "button" at bounding box center [517, 469] width 114 height 26
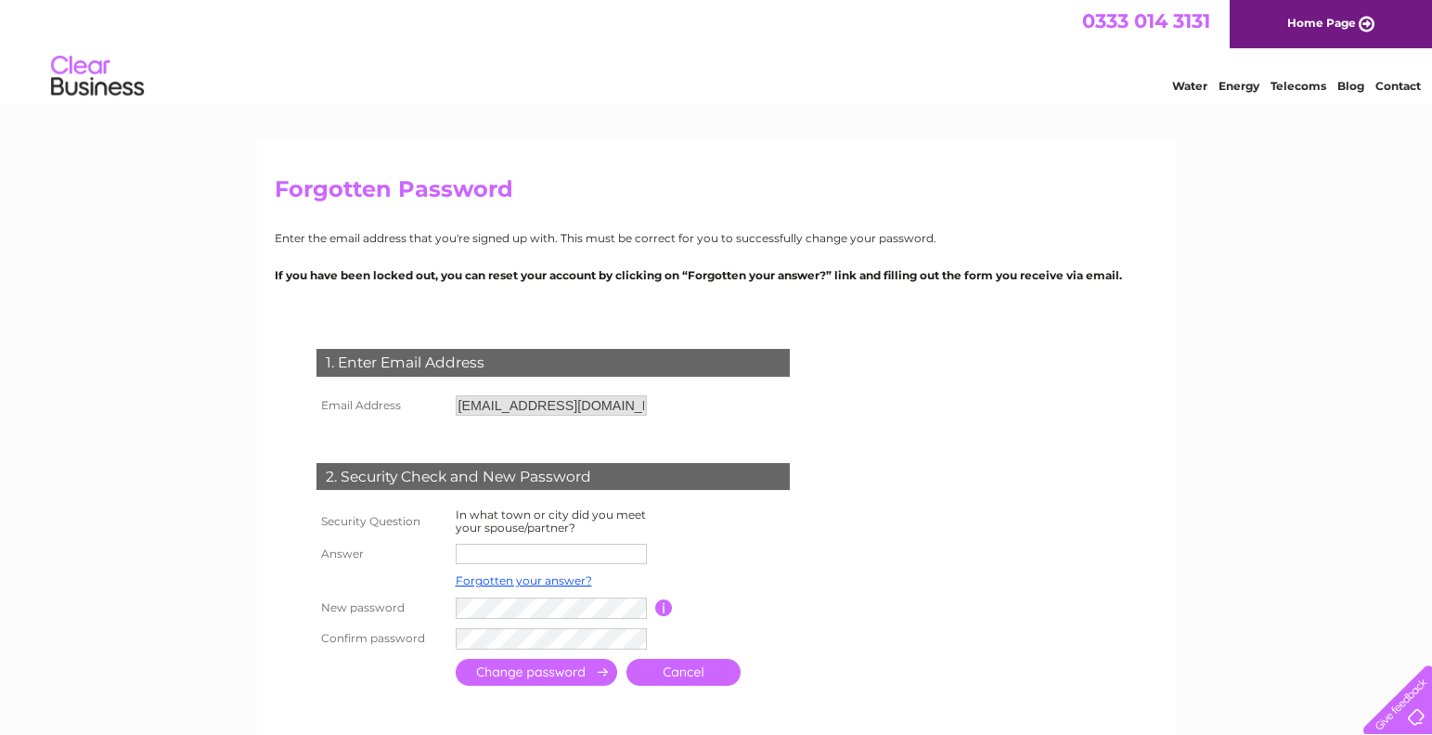
click at [510, 547] on input "text" at bounding box center [551, 554] width 191 height 20
type input "cumbernauld"
click at [760, 564] on td at bounding box center [738, 555] width 166 height 32
click at [589, 670] on input "submit" at bounding box center [537, 674] width 162 height 27
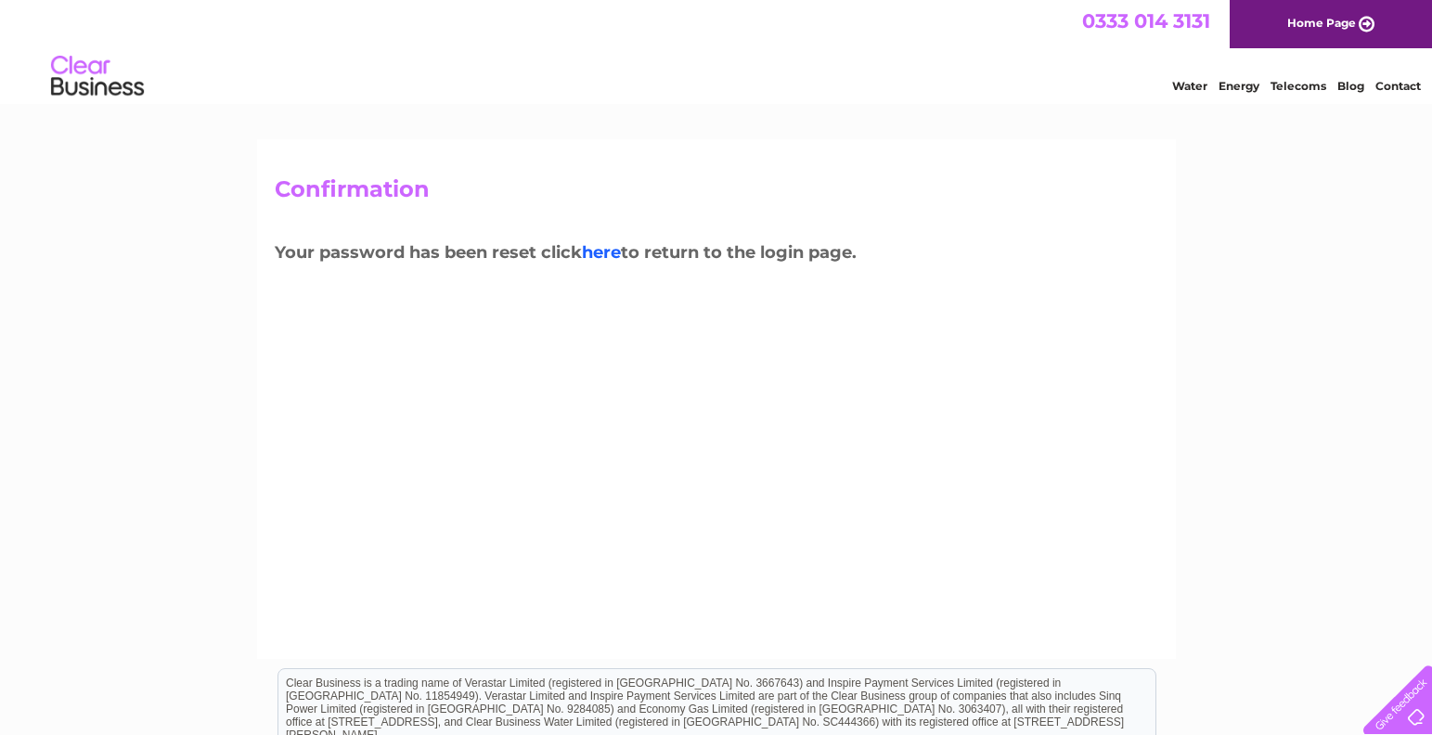
click at [618, 256] on link "here" at bounding box center [601, 252] width 39 height 20
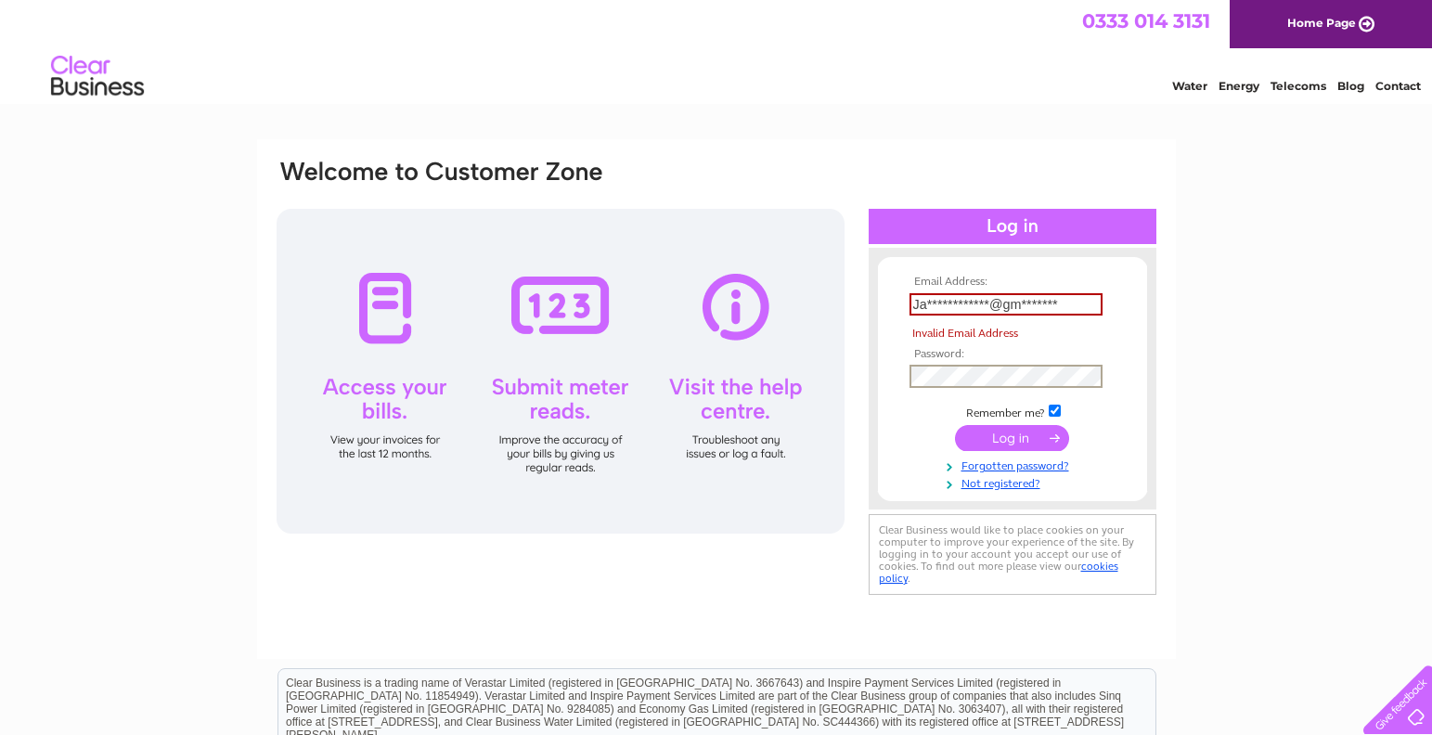
click at [1007, 434] on input "submit" at bounding box center [1012, 438] width 114 height 26
drag, startPoint x: 1073, startPoint y: 304, endPoint x: 841, endPoint y: 304, distance: 232.1
click at [841, 304] on div "**********" at bounding box center [717, 378] width 884 height 440
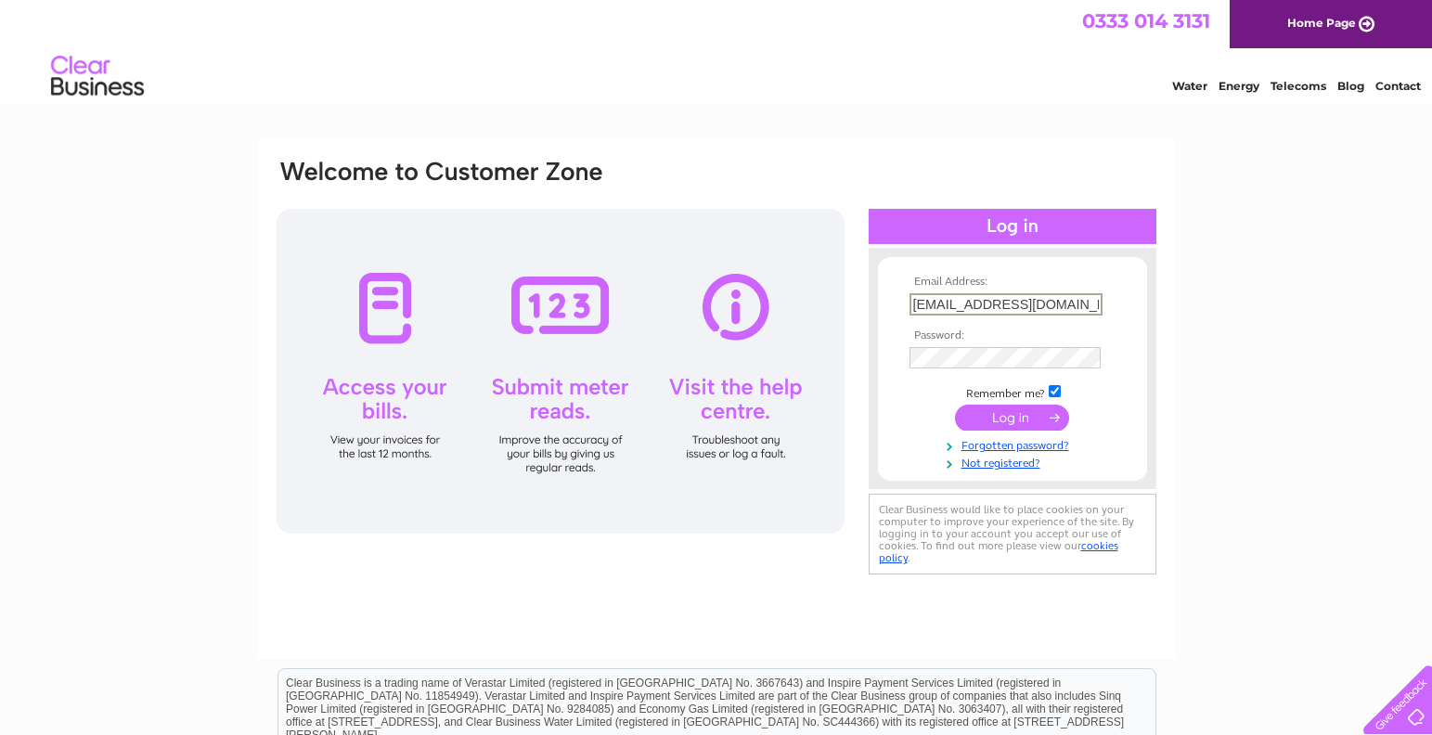
type input "[EMAIL_ADDRESS][DOMAIN_NAME]"
click at [841, 329] on div "Email Address: jaylaandcohair@gmail.co.uk Password:" at bounding box center [717, 368] width 884 height 421
click at [985, 415] on input "submit" at bounding box center [1012, 418] width 114 height 26
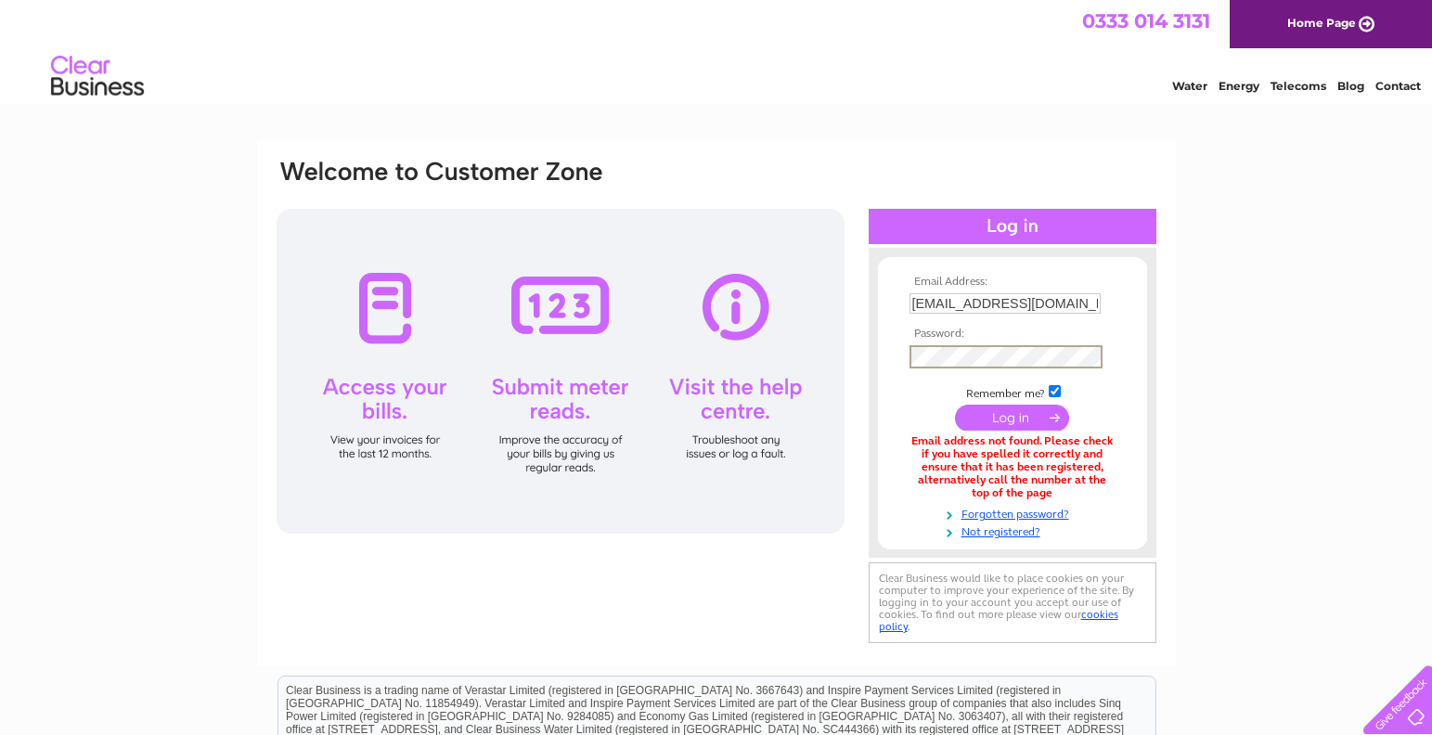
click at [991, 409] on input "submit" at bounding box center [1012, 418] width 114 height 26
